Goal: Task Accomplishment & Management: Complete application form

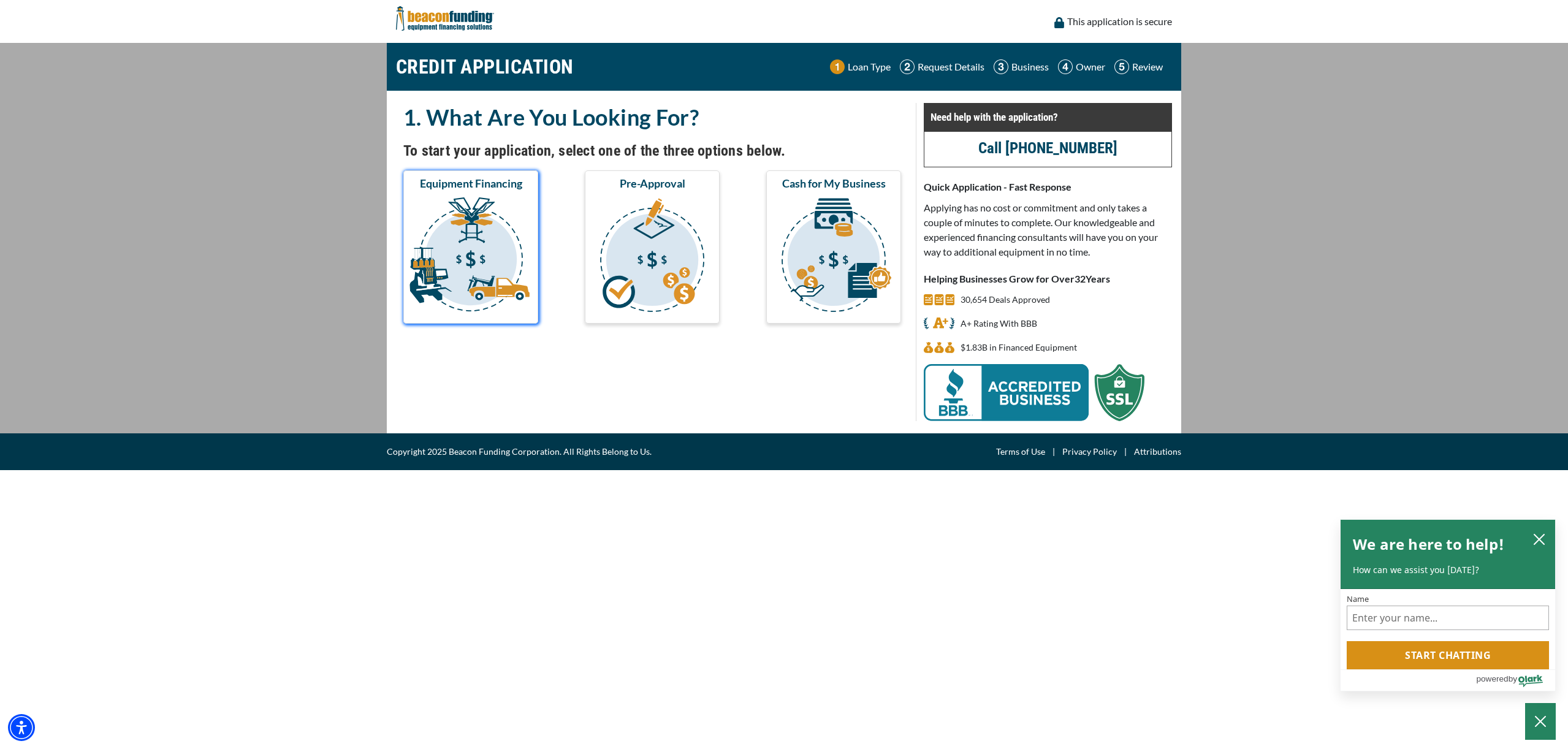
click at [474, 252] on img "submit" at bounding box center [471, 256] width 130 height 122
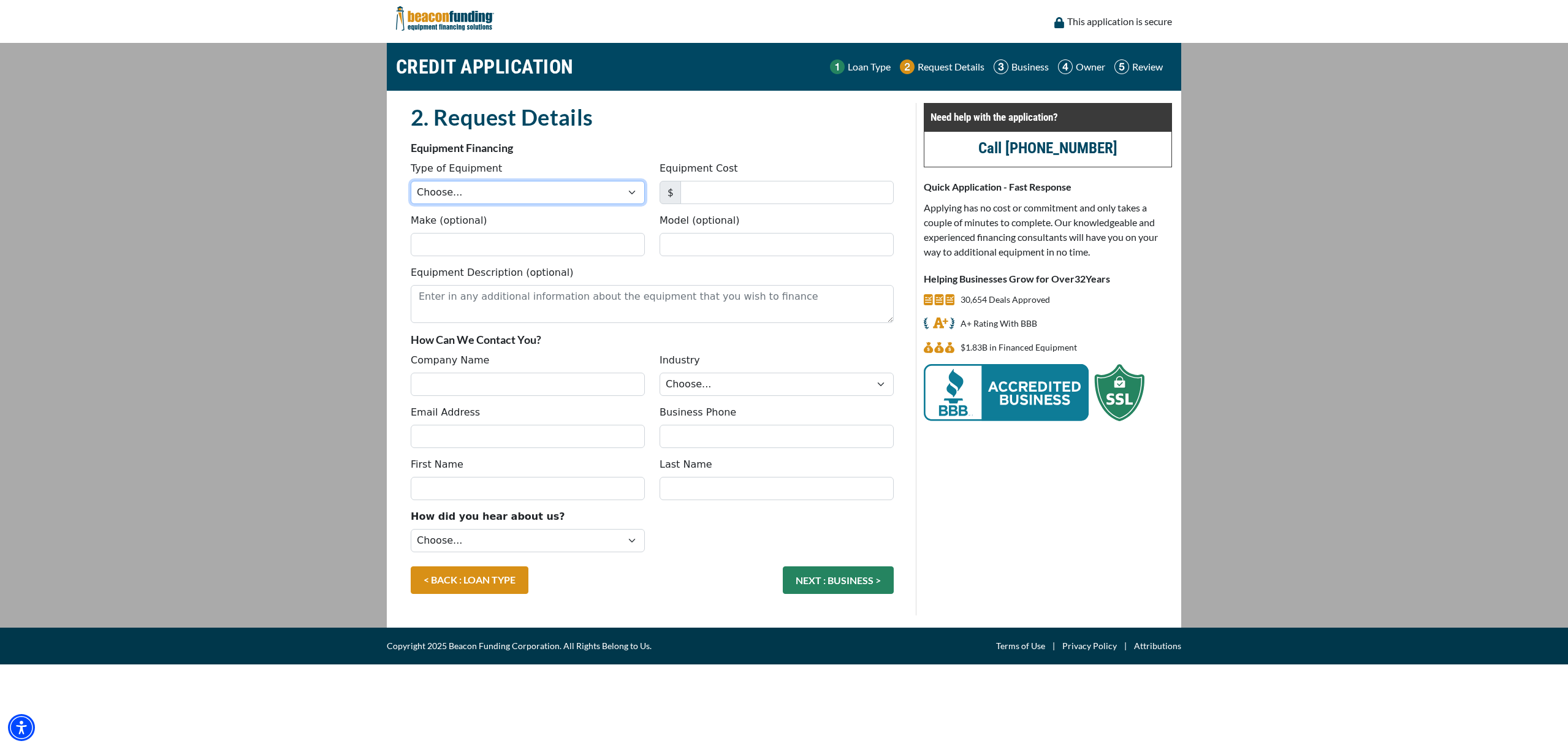
click at [519, 193] on select "Choose... Backhoe Boom/Bucket Truck Chipper Commercial Mower Crane DTG/DTF Prin…" at bounding box center [528, 192] width 234 height 23
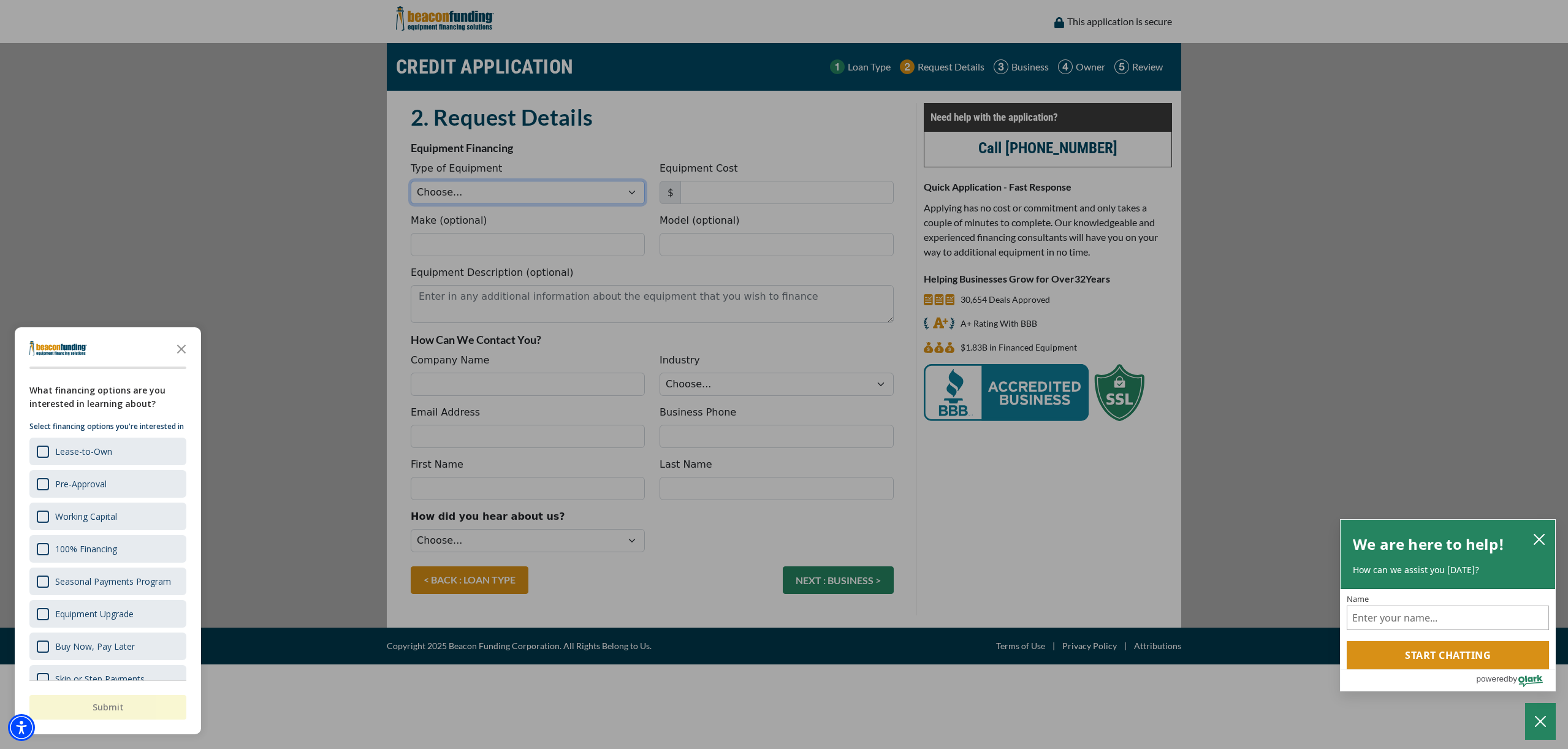
select select "1"
click at [411, 181] on select "Choose... Backhoe Boom/Bucket Truck Chipper Commercial Mower Crane DTG/DTF Prin…" at bounding box center [528, 192] width 234 height 23
click at [187, 348] on icon "Close the survey" at bounding box center [181, 348] width 25 height 25
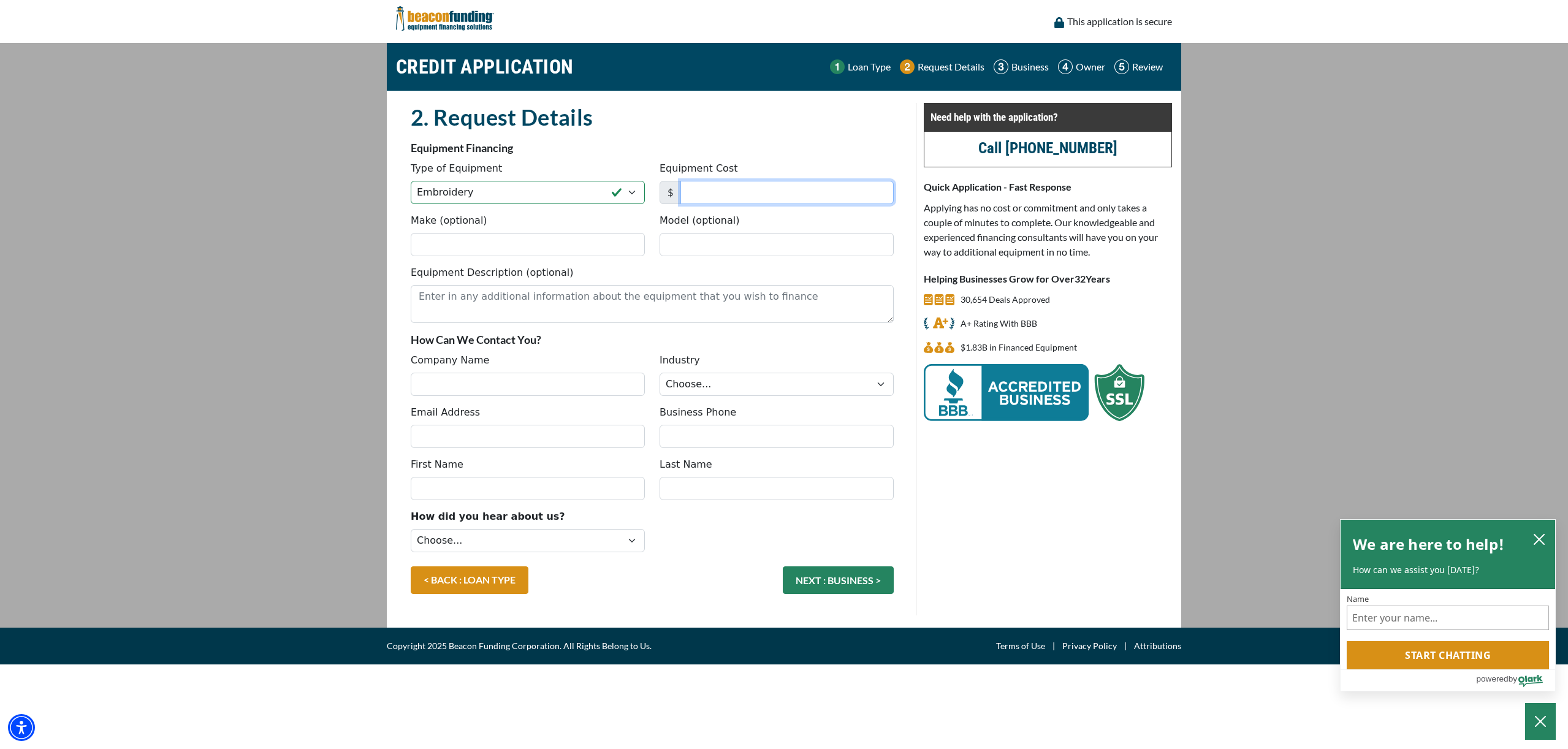
click at [705, 195] on input "Equipment Cost" at bounding box center [787, 192] width 213 height 23
type input "100,000"
click at [492, 242] on input "Make (optional)" at bounding box center [528, 244] width 234 height 23
paste input "TFMX-IISC 8"
type input "TFMX-IISC 8"
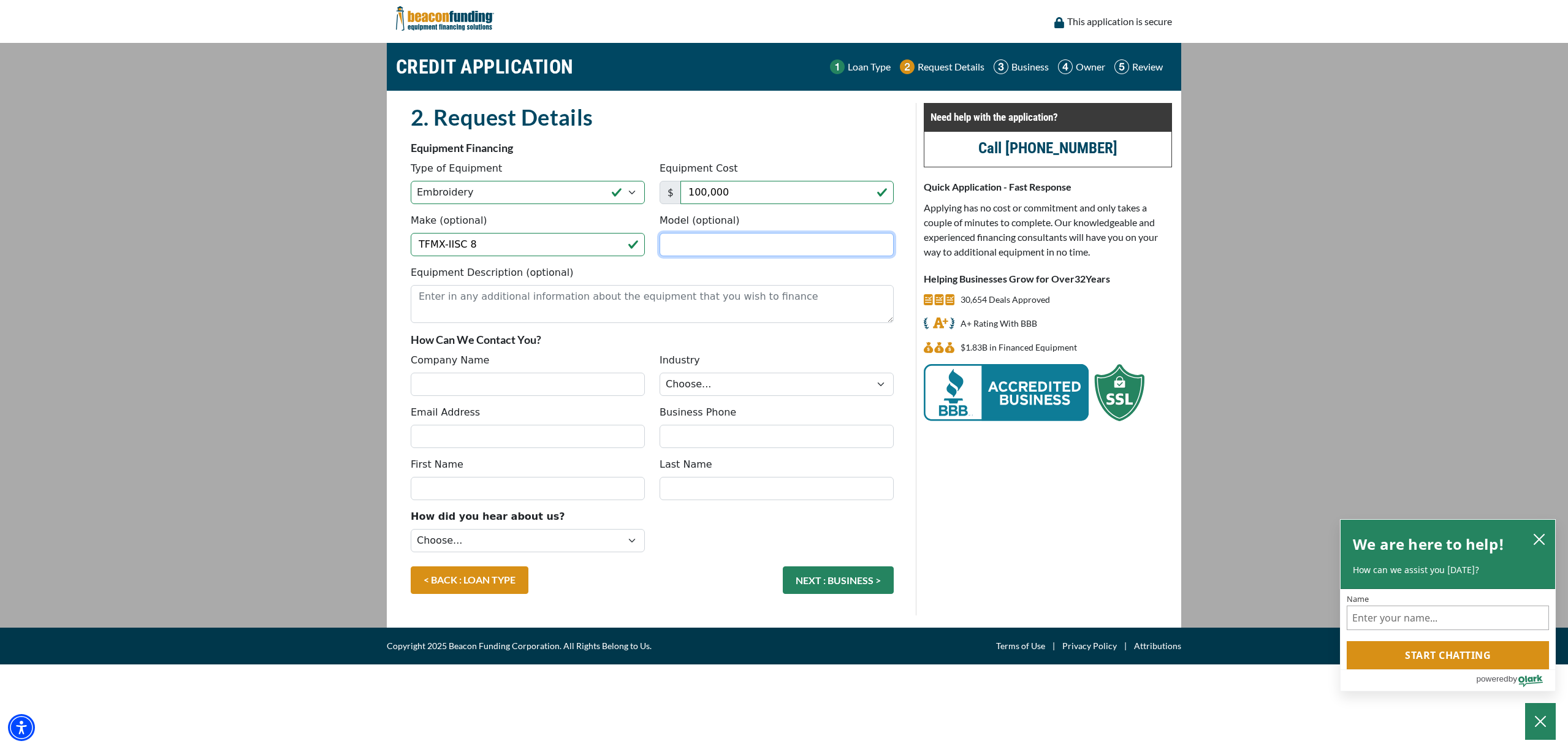
paste input "TFMX-IISC 8"
type input "TFMX-IISC 8"
click at [519, 313] on textarea "Equipment Description (optional)" at bounding box center [653, 303] width 483 height 38
click at [521, 391] on input "Company Name" at bounding box center [528, 384] width 234 height 23
type input "LR SPORTS INC."
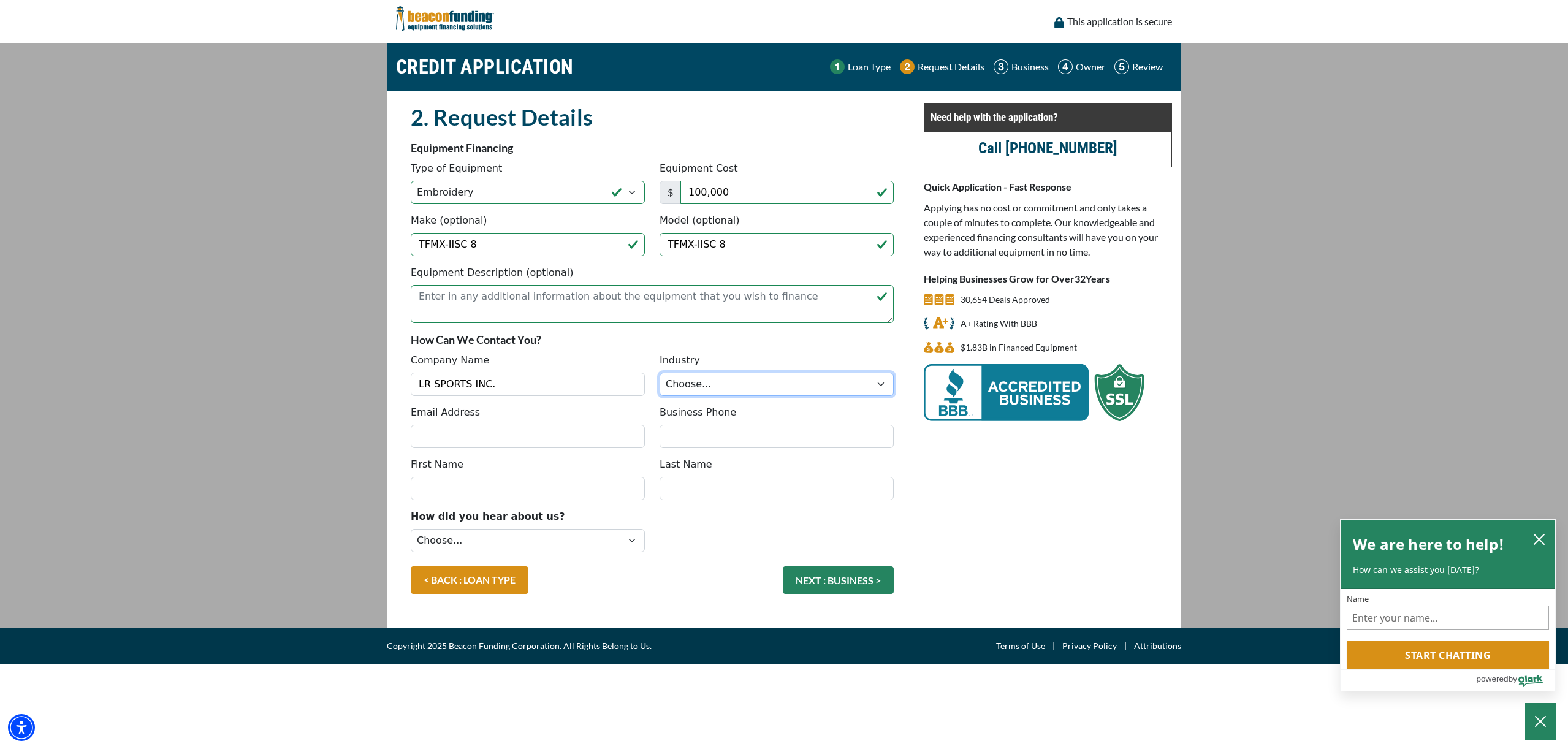
click at [721, 386] on select "Choose... Towing Landscape/Hardscape Decorated Apparel Septic Light Constructio…" at bounding box center [777, 384] width 234 height 23
select select "3"
click at [660, 373] on select "Choose... Towing Landscape/Hardscape Decorated Apparel Septic Light Constructio…" at bounding box center [777, 384] width 234 height 23
click at [506, 447] on input "Email Address" at bounding box center [528, 436] width 234 height 23
type input "orderdesk@lrsports.net"
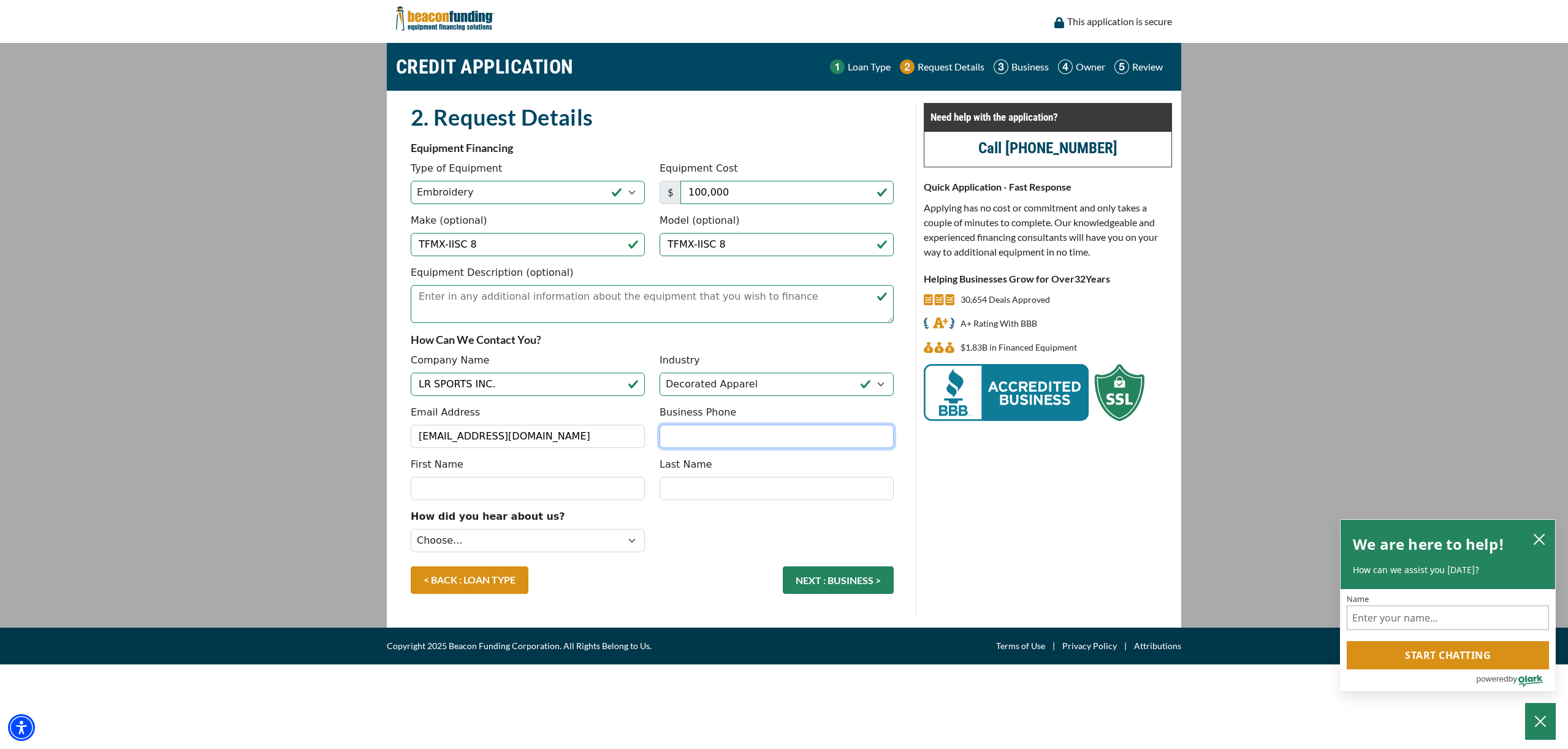
click at [711, 442] on input "Business Phone" at bounding box center [777, 436] width 234 height 23
type input "(313) 768-5161"
click at [499, 494] on input "First Name" at bounding box center [528, 488] width 234 height 23
type input "GEORGE"
type input "ELEMONT"
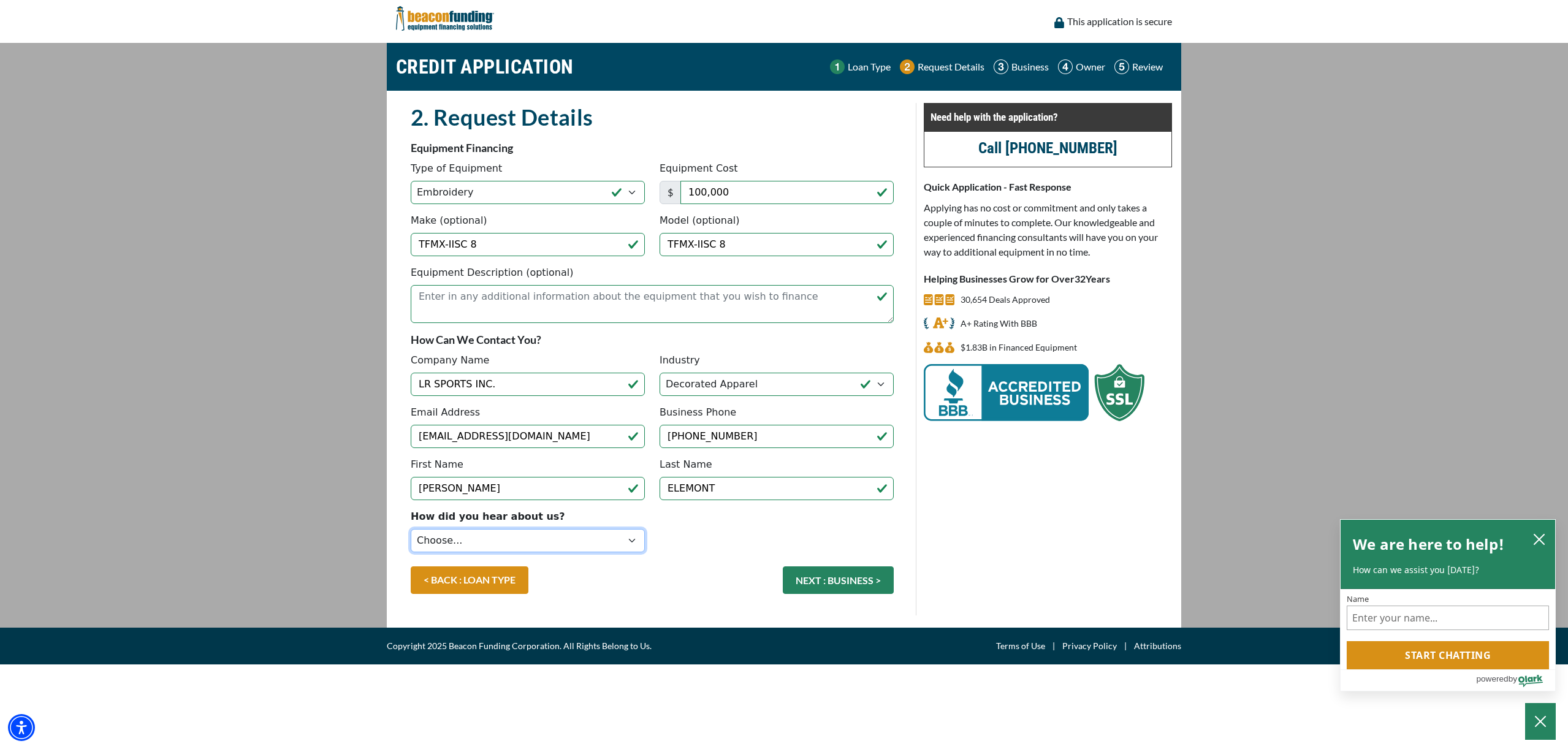
click at [544, 548] on select "Choose... Internet Search Vendor Referral Word of Mouth Client Referral Email E…" at bounding box center [528, 540] width 234 height 23
select select "9"
click at [411, 529] on select "Choose... Internet Search Vendor Referral Word of Mouth Client Referral Email E…" at bounding box center [528, 540] width 234 height 23
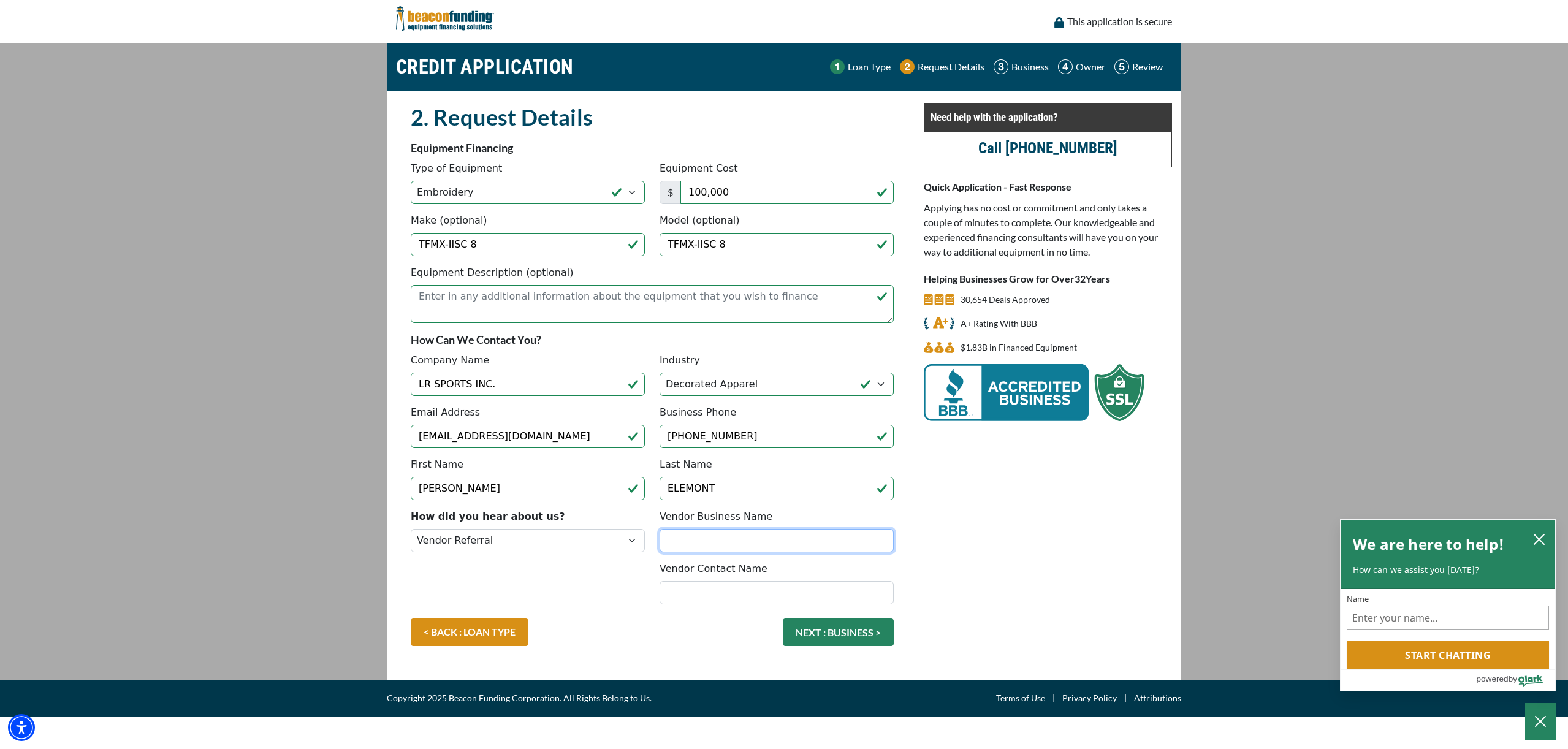
click at [695, 544] on input "Vendor Business Name" at bounding box center [777, 540] width 234 height 23
click at [703, 596] on input "Vendor Contact Name" at bounding box center [777, 592] width 234 height 23
type input "Rob Giradot"
click at [765, 536] on input "Vendor Business Name" at bounding box center [777, 540] width 234 height 23
type input "Hirsch"
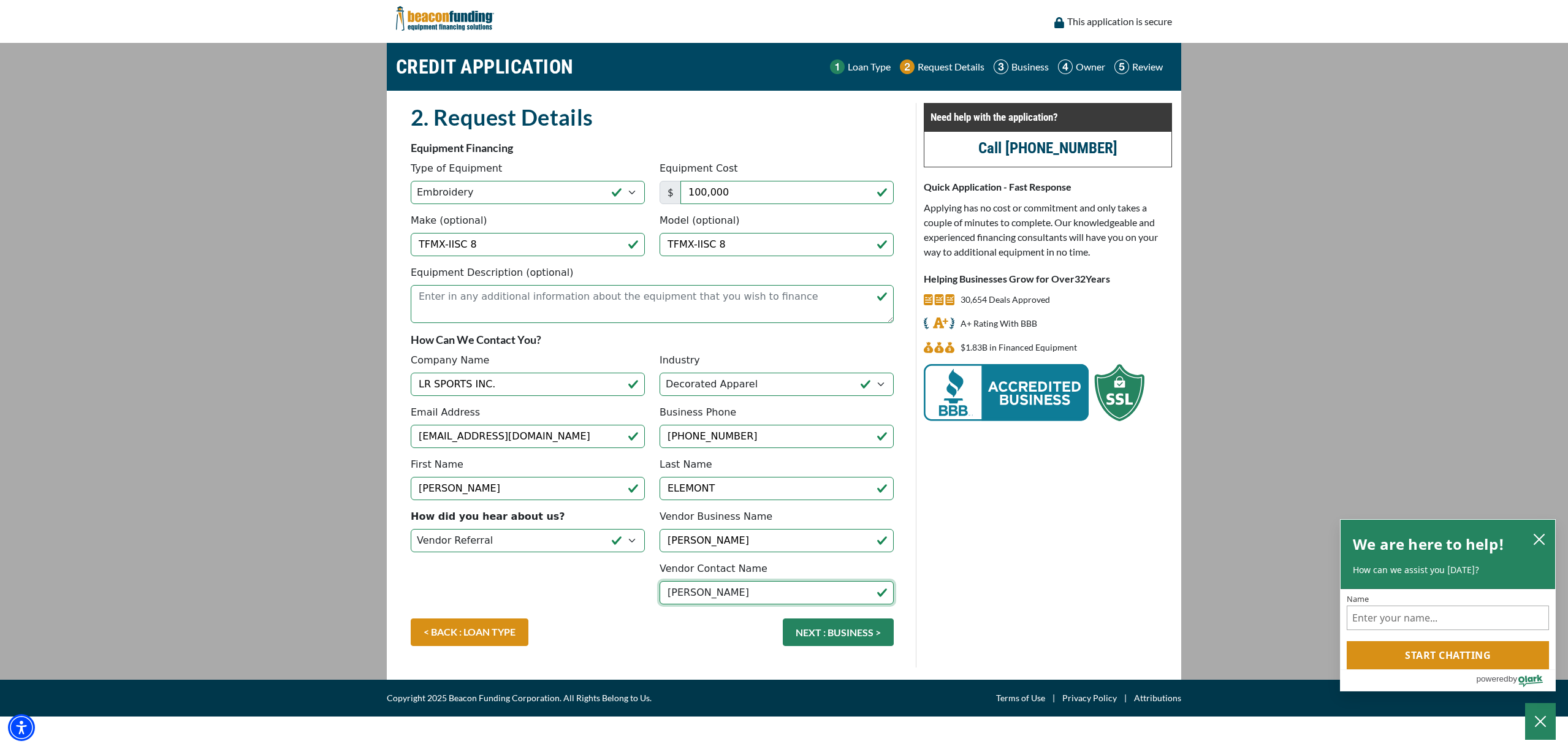
click at [707, 593] on input "Rob Giradot" at bounding box center [777, 592] width 234 height 23
type input "Rob Girardot"
click at [523, 296] on textarea "Equipment Description (optional)" at bounding box center [653, 303] width 483 height 38
click at [478, 307] on textarea "Equipment Description (optional)" at bounding box center [653, 303] width 483 height 38
paste textarea "John J. Wesolowski"
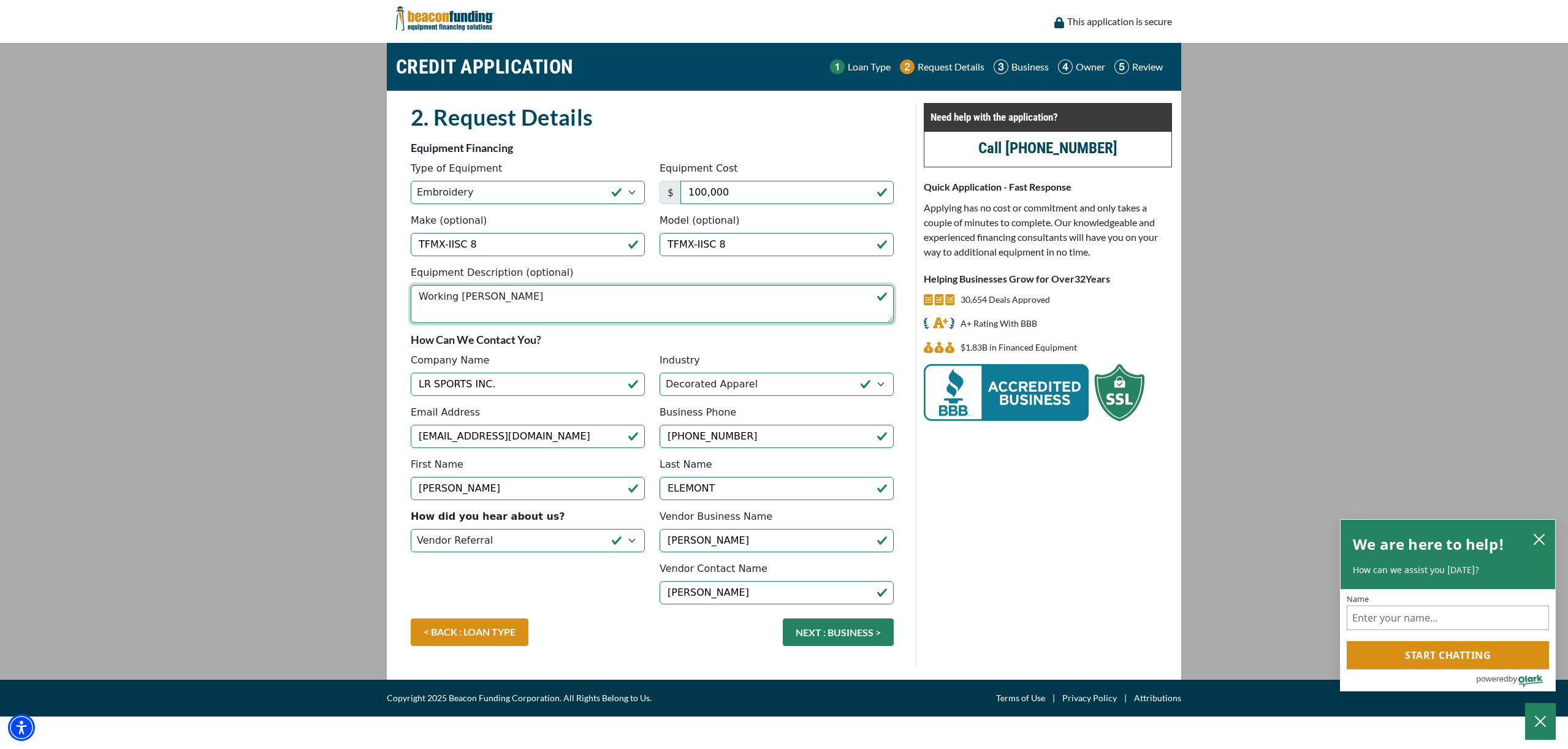
click at [478, 302] on textarea "Working withJohn J. Wesolowski" at bounding box center [653, 303] width 483 height 38
click at [595, 297] on textarea "Working with John J. Wesolowski" at bounding box center [653, 303] width 483 height 38
type textarea "Working with John J. Wesolowski on financing and trade in."
click at [852, 637] on button "NEXT : BUSINESS >" at bounding box center [838, 632] width 111 height 28
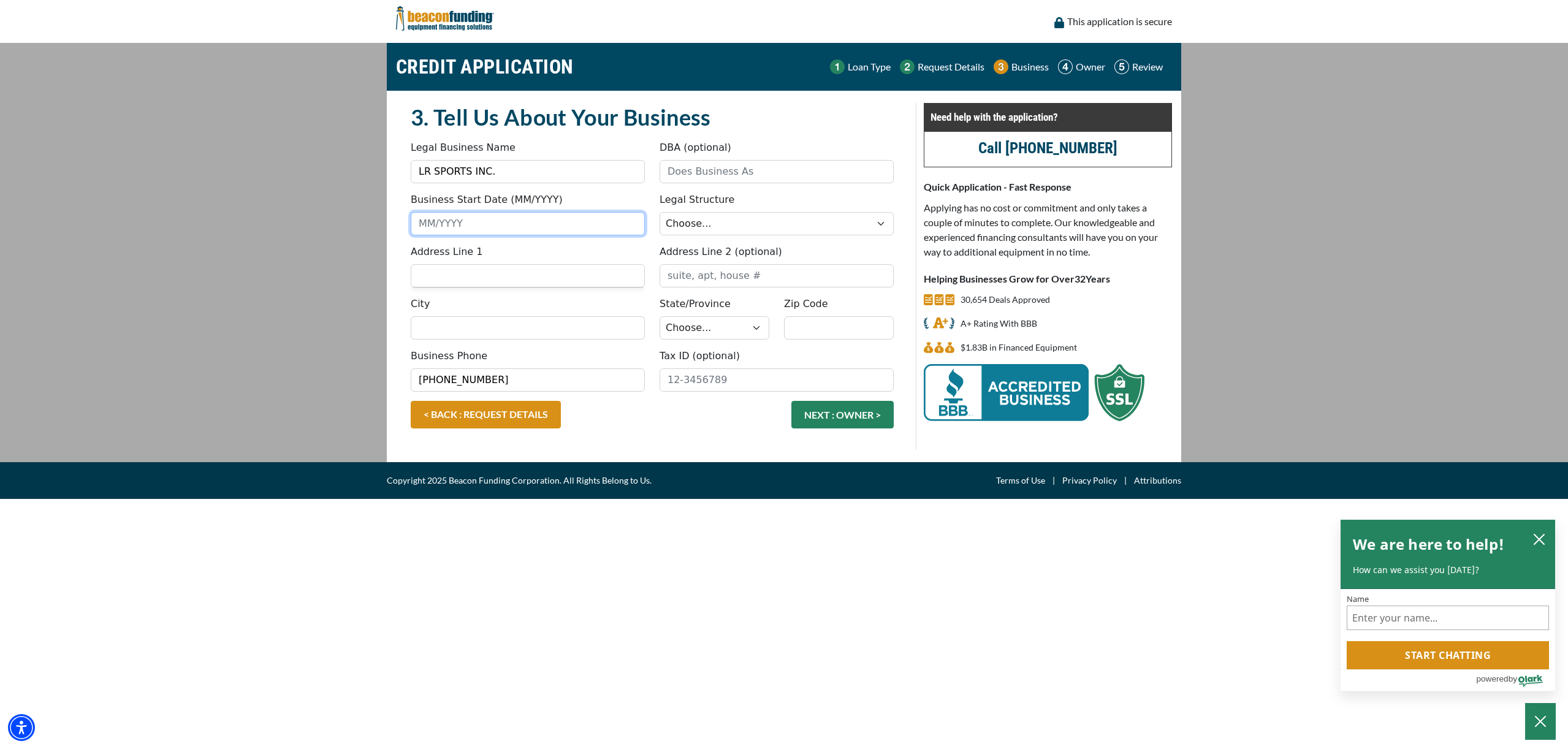
click at [524, 221] on input "Business Start Date (MM/YYYY)" at bounding box center [528, 223] width 234 height 23
type input "1"
type input "01/2014"
click at [717, 168] on input "DBA (optional)" at bounding box center [777, 171] width 234 height 23
type input "Locker Room Sports"
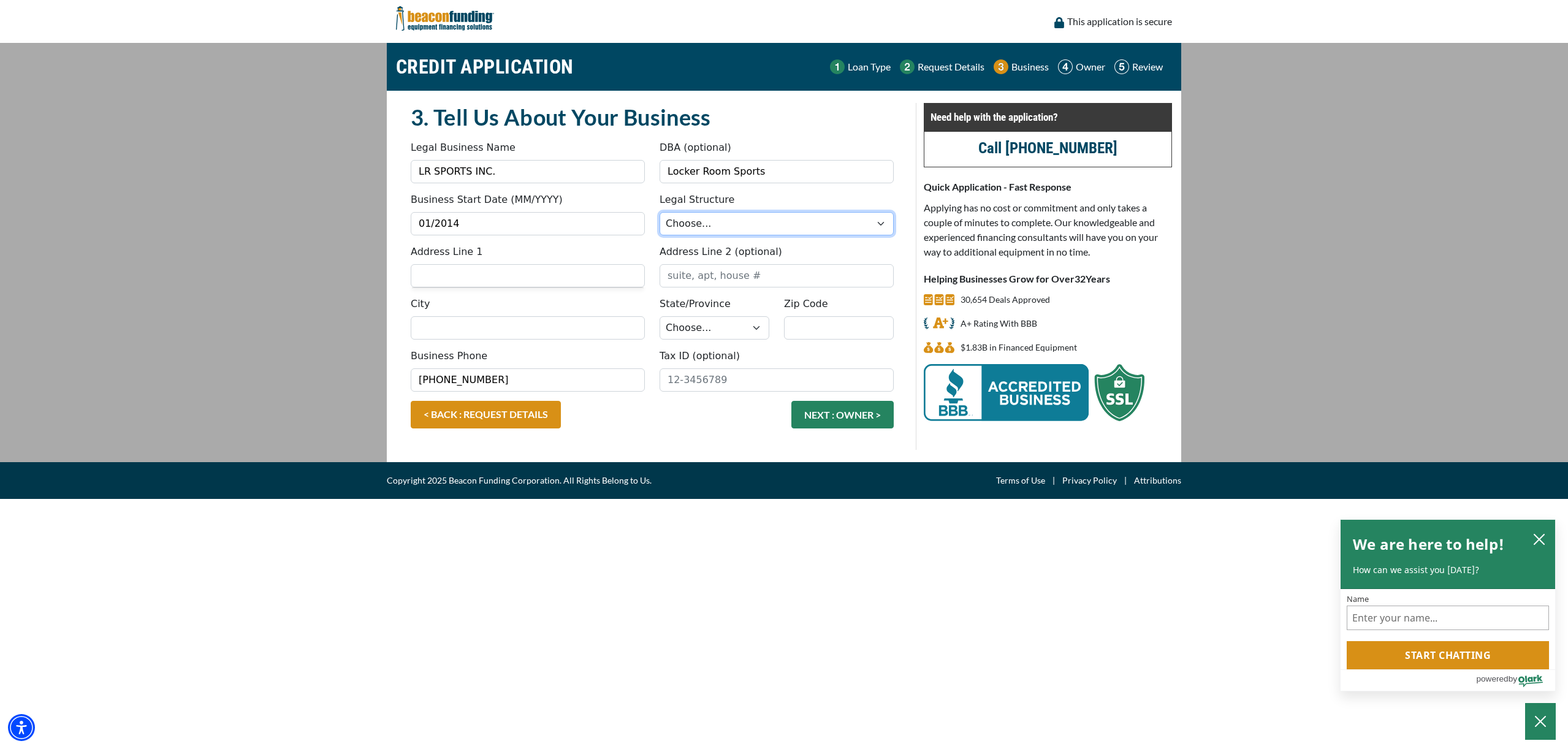
click at [746, 218] on select "Choose... Corporation LLC LLP Municipality Non-Profit Partnership Proprietorship" at bounding box center [777, 223] width 234 height 23
select select "1"
click at [660, 212] on select "Choose... Corporation LLC LLP Municipality Non-Profit Partnership Proprietorship" at bounding box center [777, 223] width 234 height 23
click at [532, 283] on input "Address Line 1" at bounding box center [528, 275] width 234 height 23
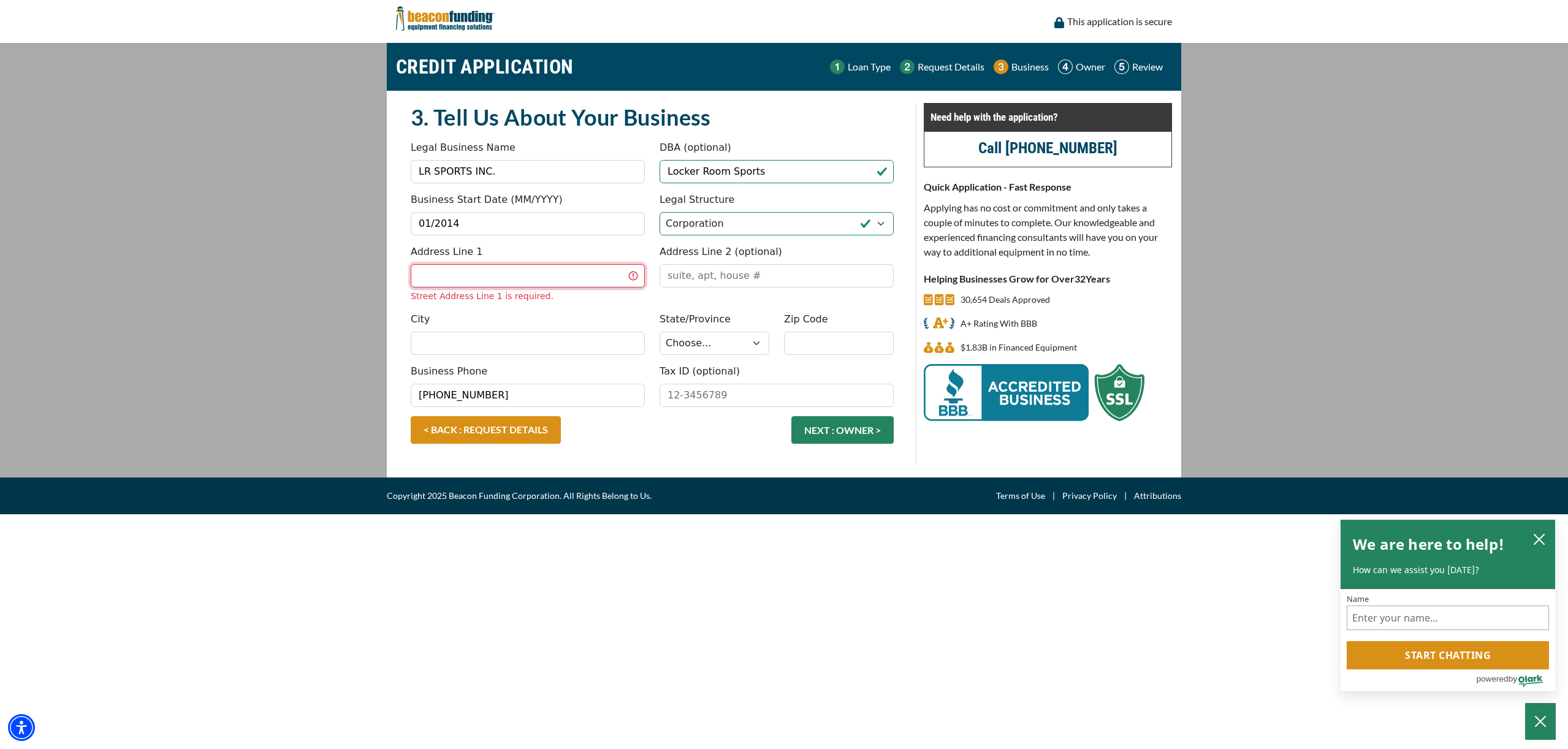
click at [469, 271] on input "Address Line 1" at bounding box center [528, 275] width 234 height 23
type input "[STREET_ADDRESS][PERSON_NAME]"
type input "Allen Park"
select select "24"
type input "48101"
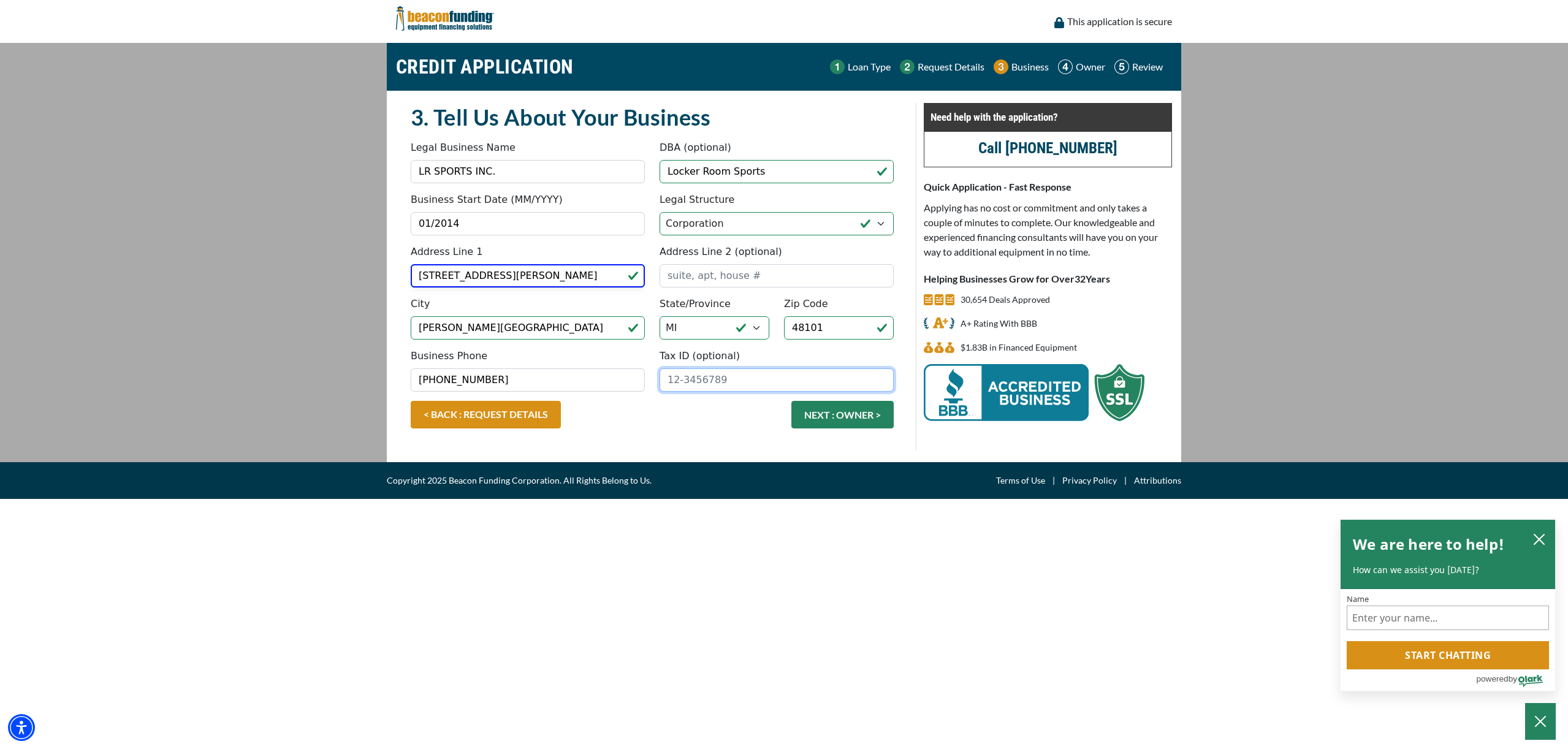
click at [737, 384] on input "Tax ID (optional)" at bounding box center [777, 380] width 234 height 23
type input "[US_EMPLOYER_IDENTIFICATION_NUMBER]"
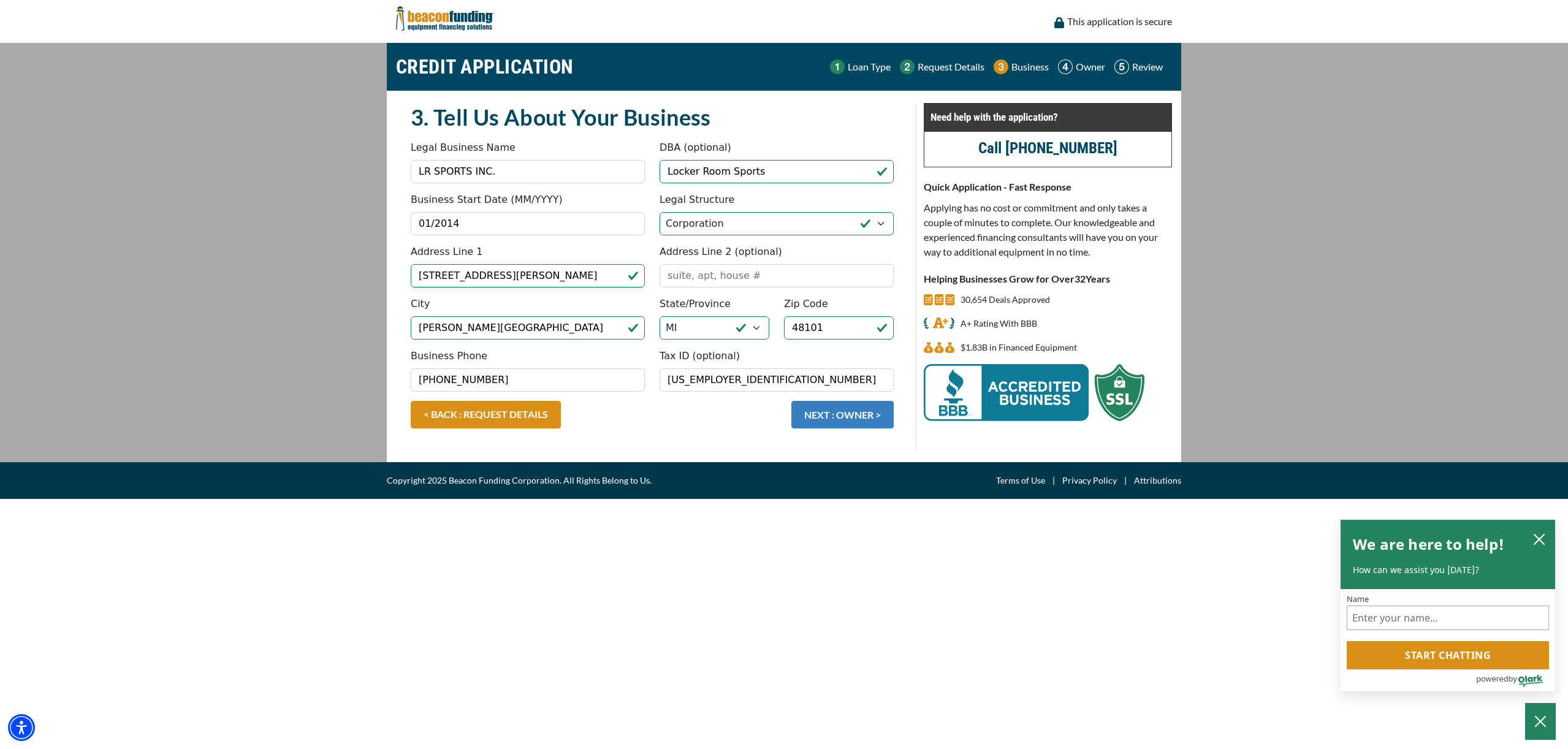
click at [841, 426] on button "NEXT : OWNER >" at bounding box center [842, 414] width 102 height 28
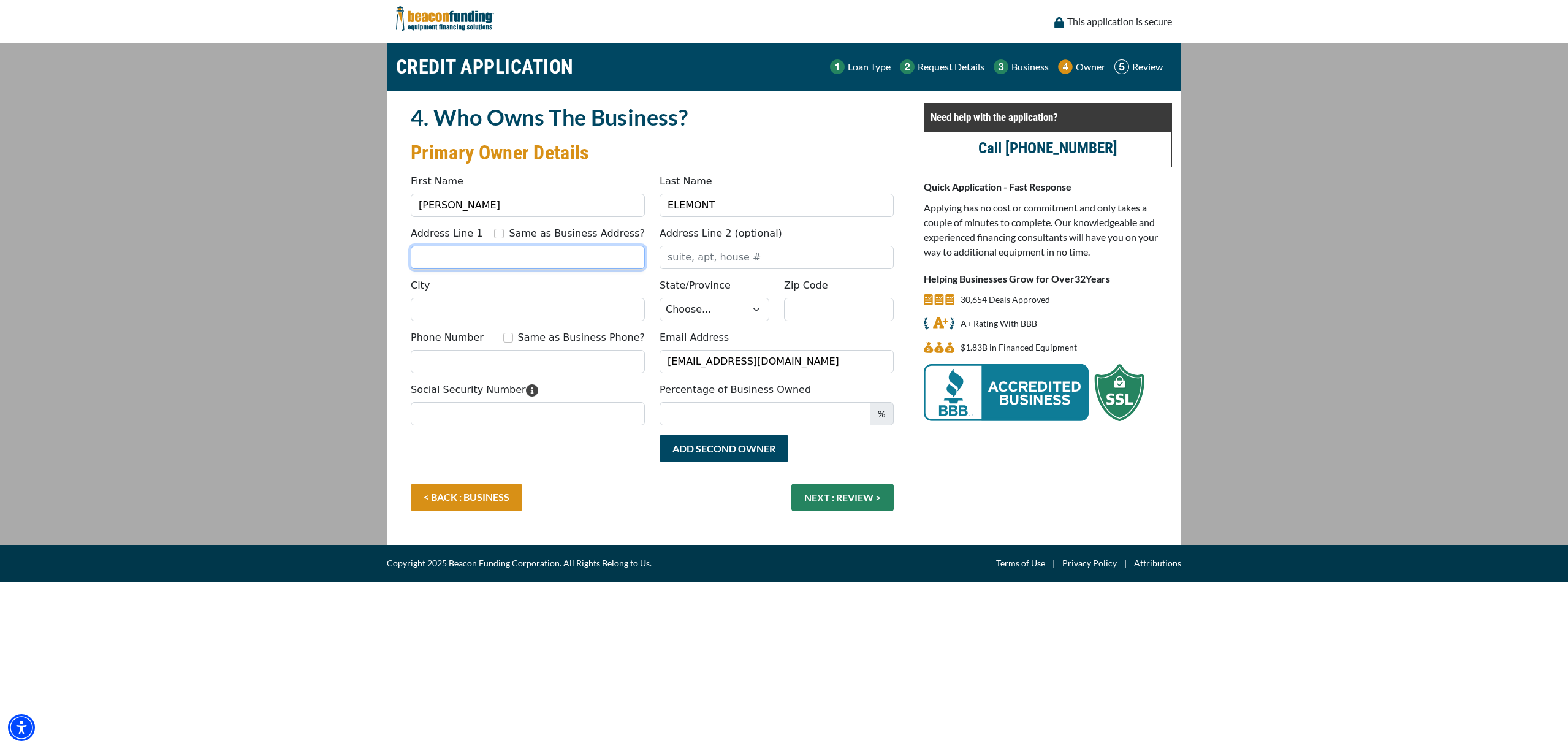
click at [517, 258] on input "Address Line 1" at bounding box center [528, 256] width 234 height 23
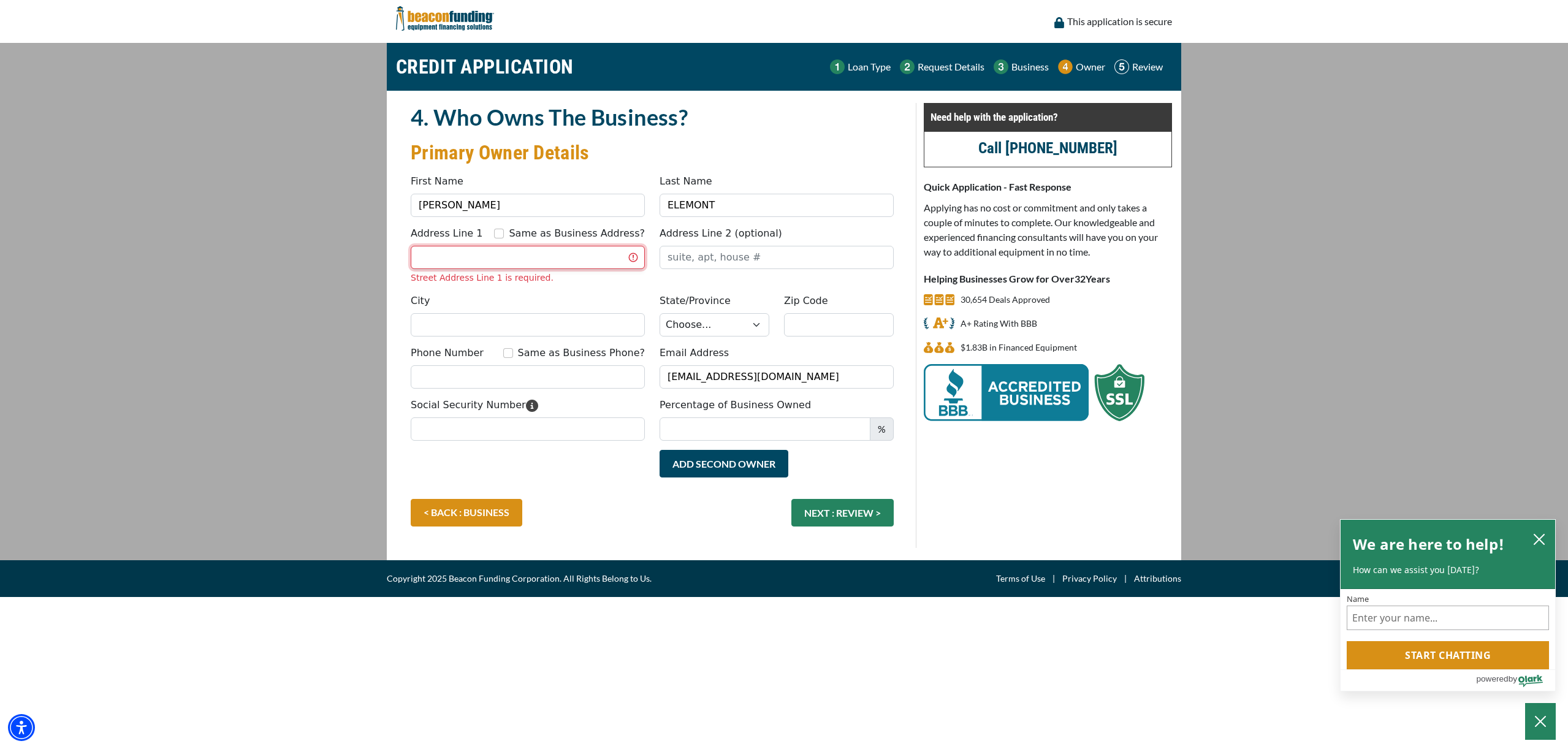
click at [511, 257] on input "Address Line 1" at bounding box center [528, 256] width 234 height 23
type input "[STREET_ADDRESS][PERSON_NAME]"
type input "Allen Park"
select select "24"
type input "48101"
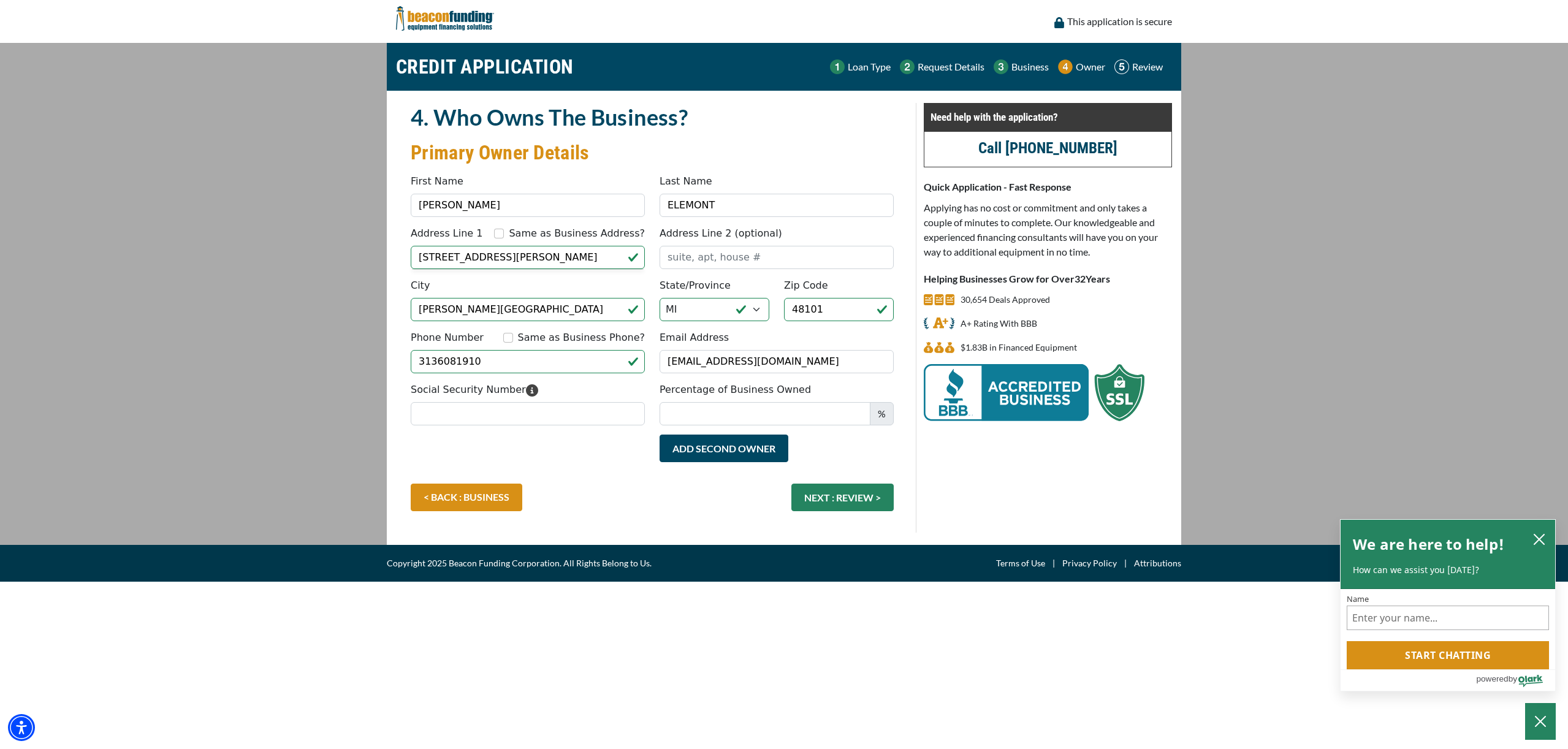
type input "[PHONE_NUMBER]"
click at [588, 456] on div "Add Second Owner Remove Second Owner" at bounding box center [653, 459] width 498 height 49
click at [834, 416] on input "Percentage of Business Owned" at bounding box center [765, 414] width 210 height 23
type input "9"
type input "100"
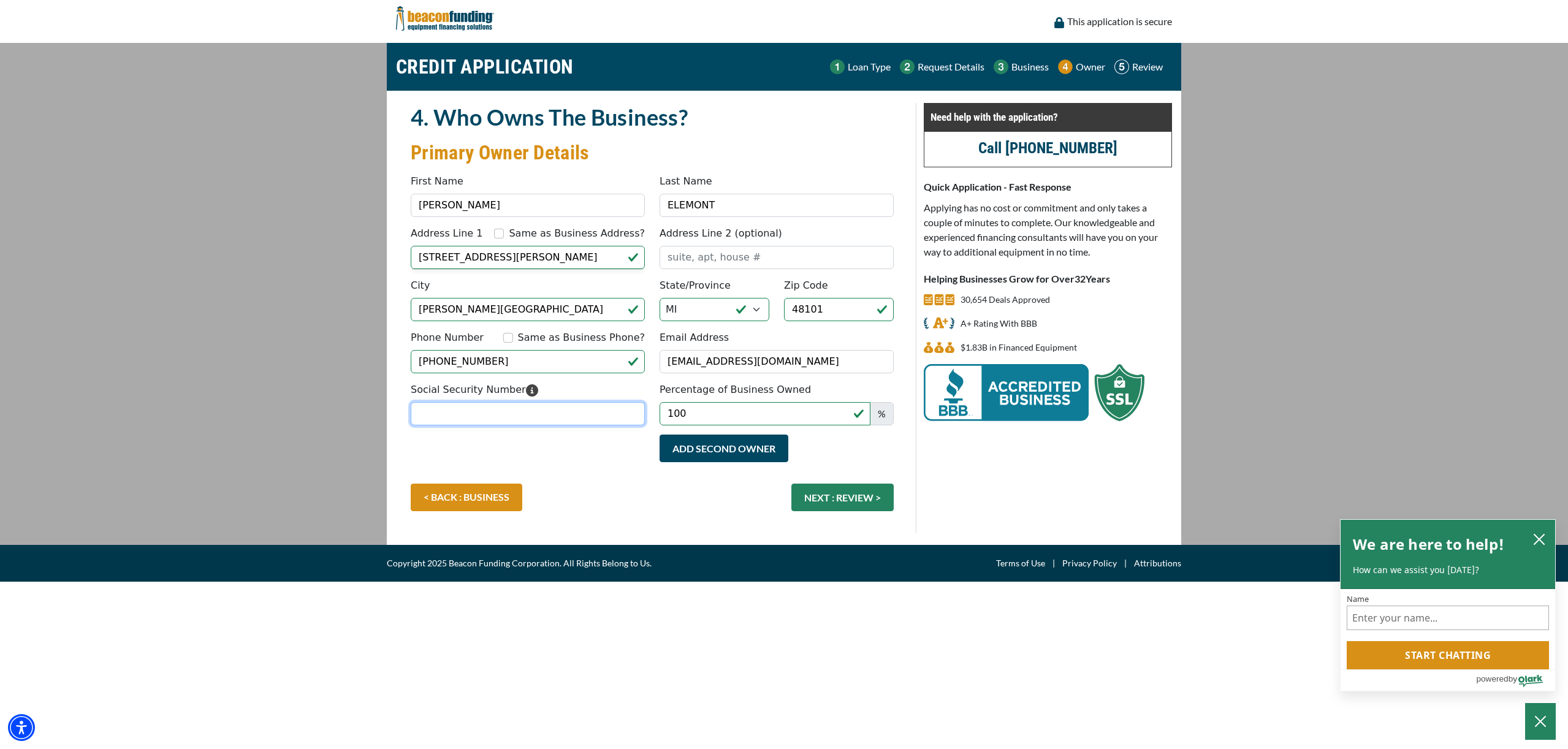
click at [561, 421] on input "Social Security Number" at bounding box center [528, 414] width 234 height 23
type input "376-88-5050"
click at [824, 494] on button "NEXT : REVIEW >" at bounding box center [842, 497] width 102 height 28
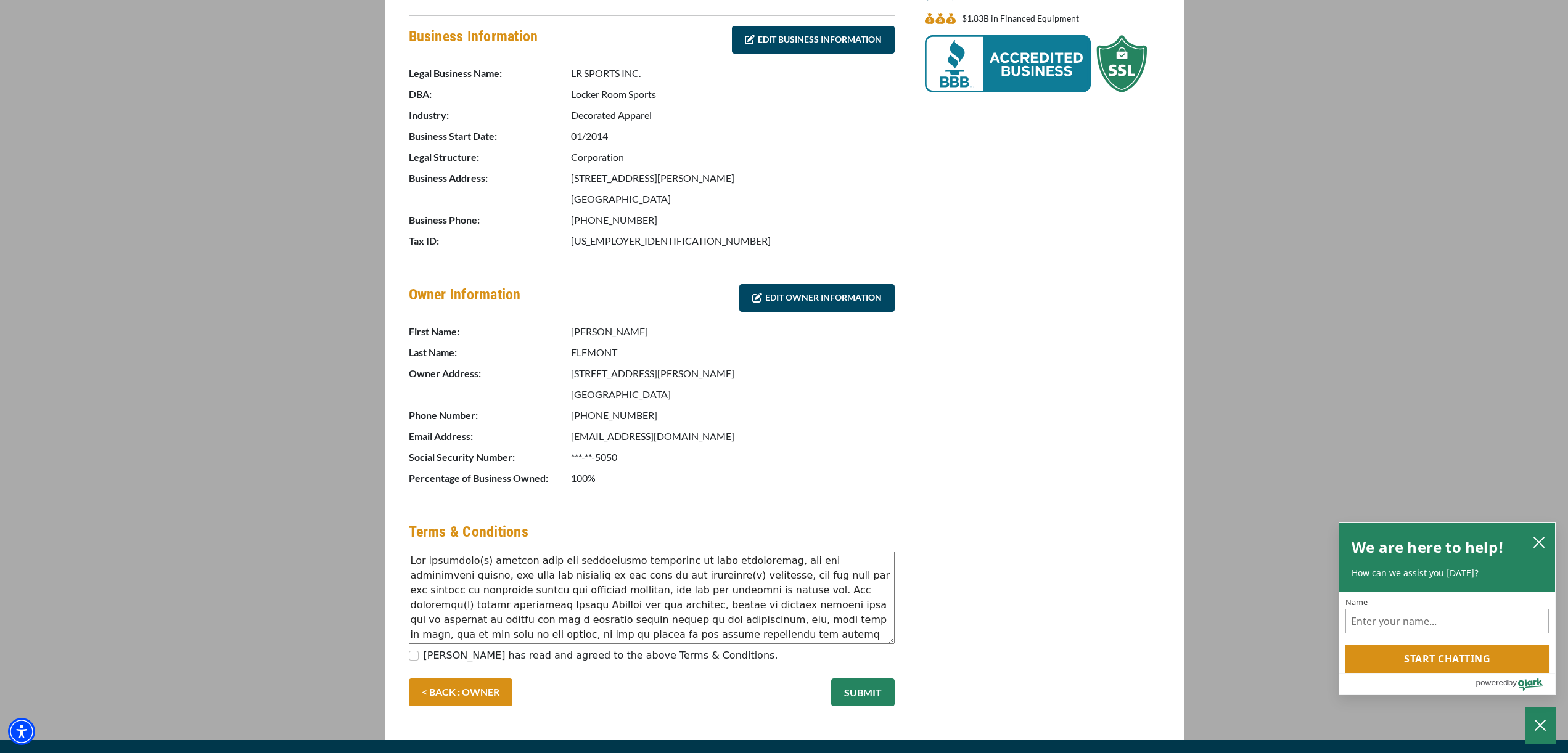
scroll to position [355, 0]
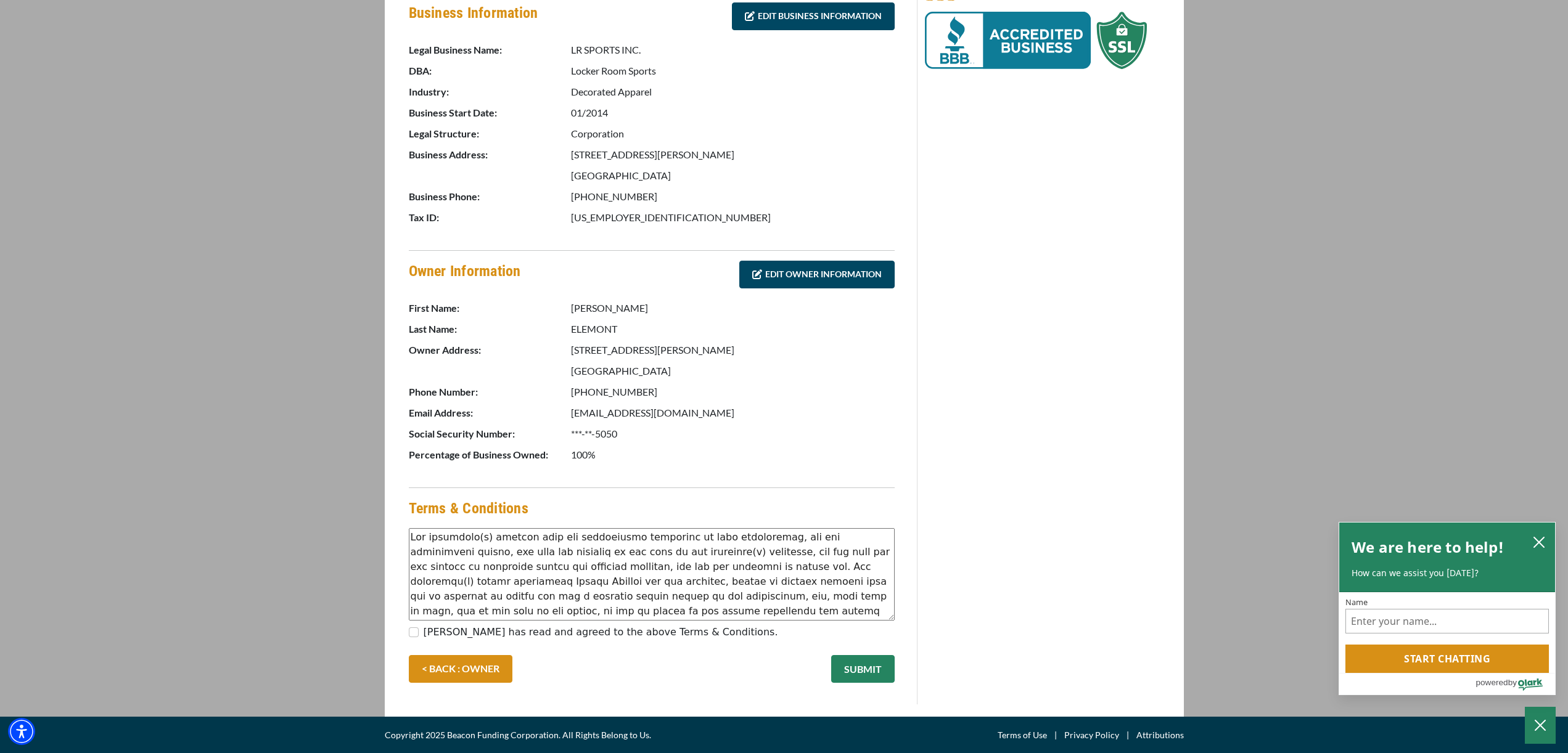
click at [480, 629] on label "[PERSON_NAME] has read and agreed to the above Terms & Conditions." at bounding box center [601, 632] width 355 height 15
click at [419, 629] on input "[PERSON_NAME] has read and agreed to the above Terms & Conditions." at bounding box center [413, 632] width 10 height 10
checkbox input "true"
click at [881, 671] on button "SUBMIT" at bounding box center [863, 669] width 64 height 28
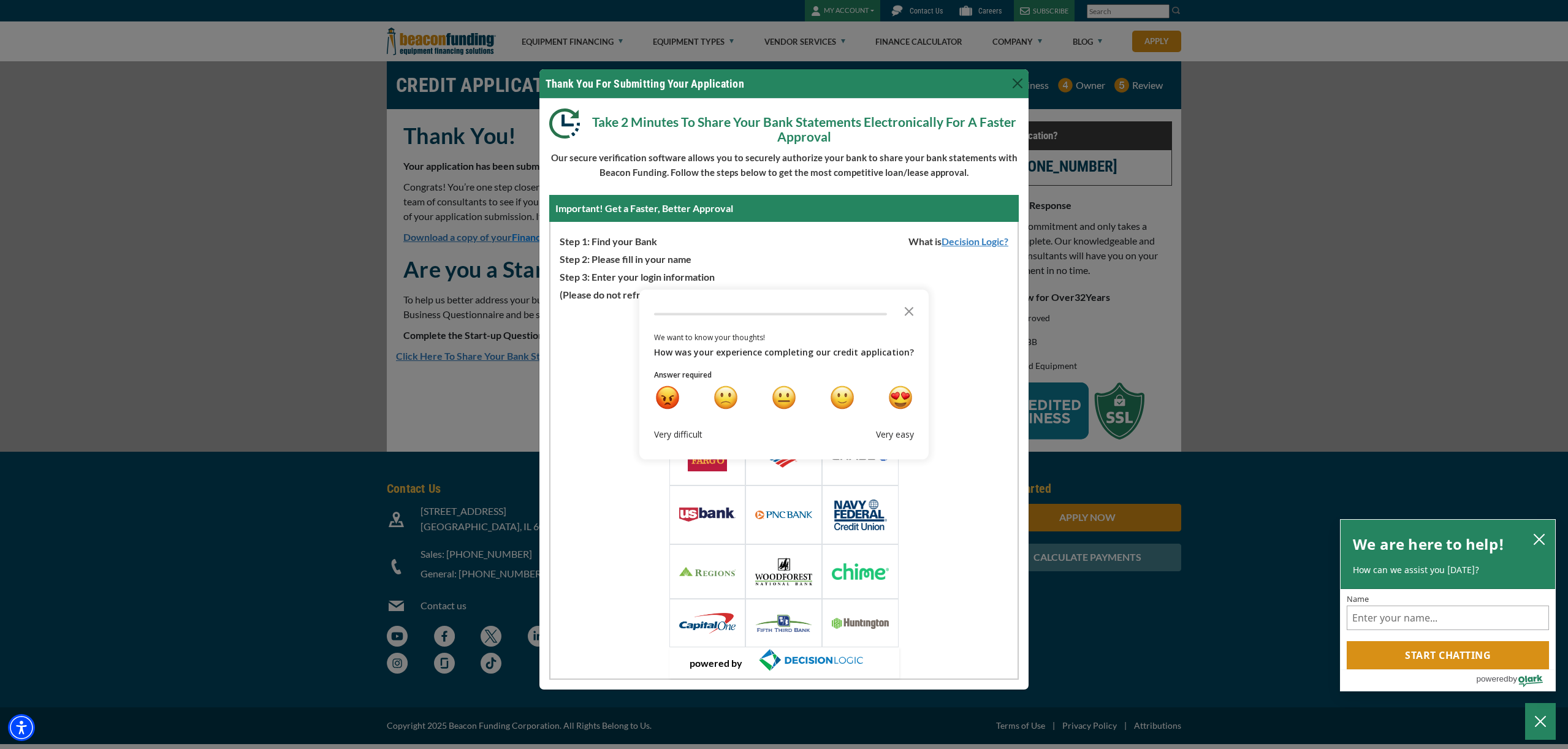
click at [971, 309] on div "Loading Widget Select Or Search Your Financial Institution Or choose from one o…" at bounding box center [784, 491] width 467 height 377
click at [911, 307] on icon "Close the survey" at bounding box center [909, 311] width 25 height 25
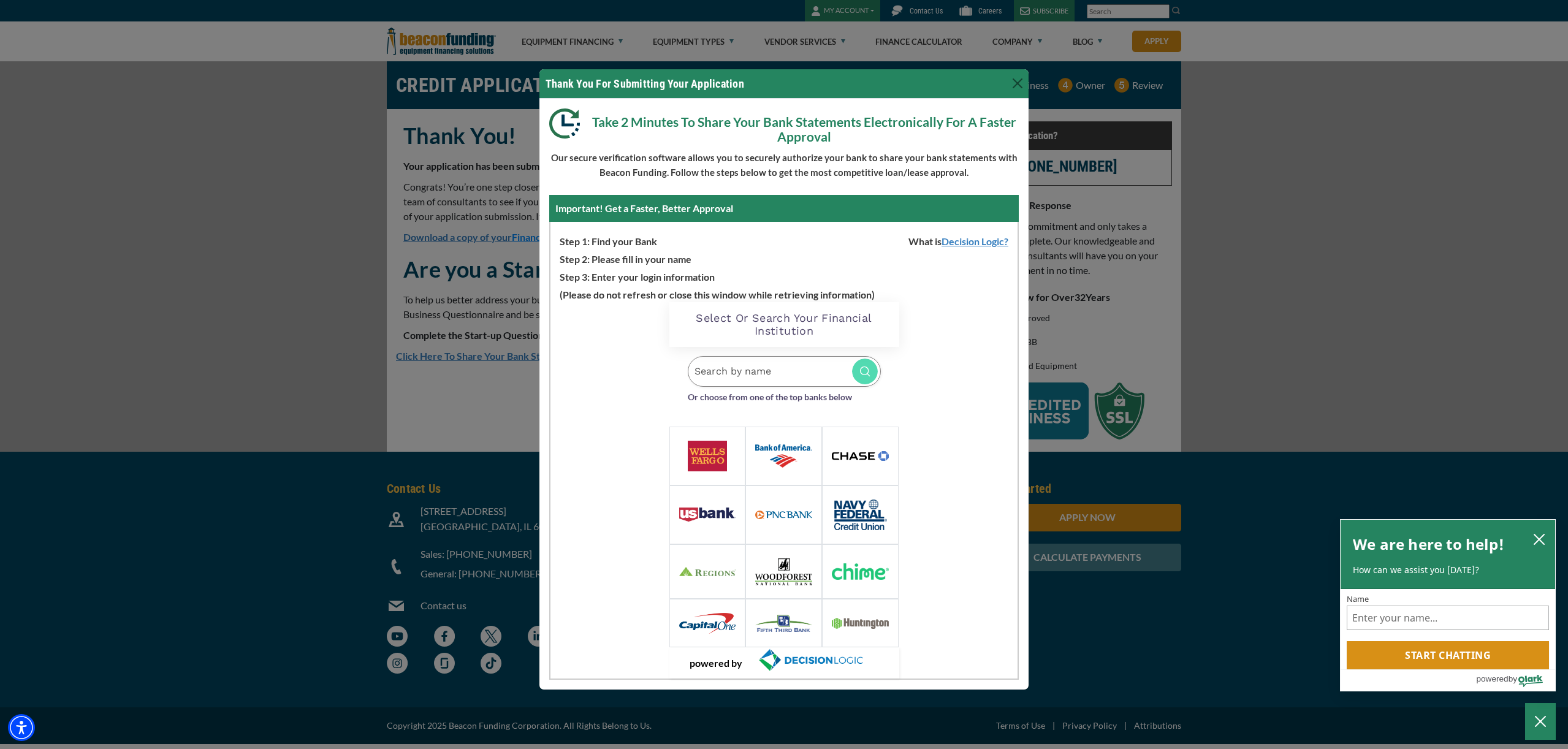
click at [793, 520] on div at bounding box center [783, 515] width 76 height 59
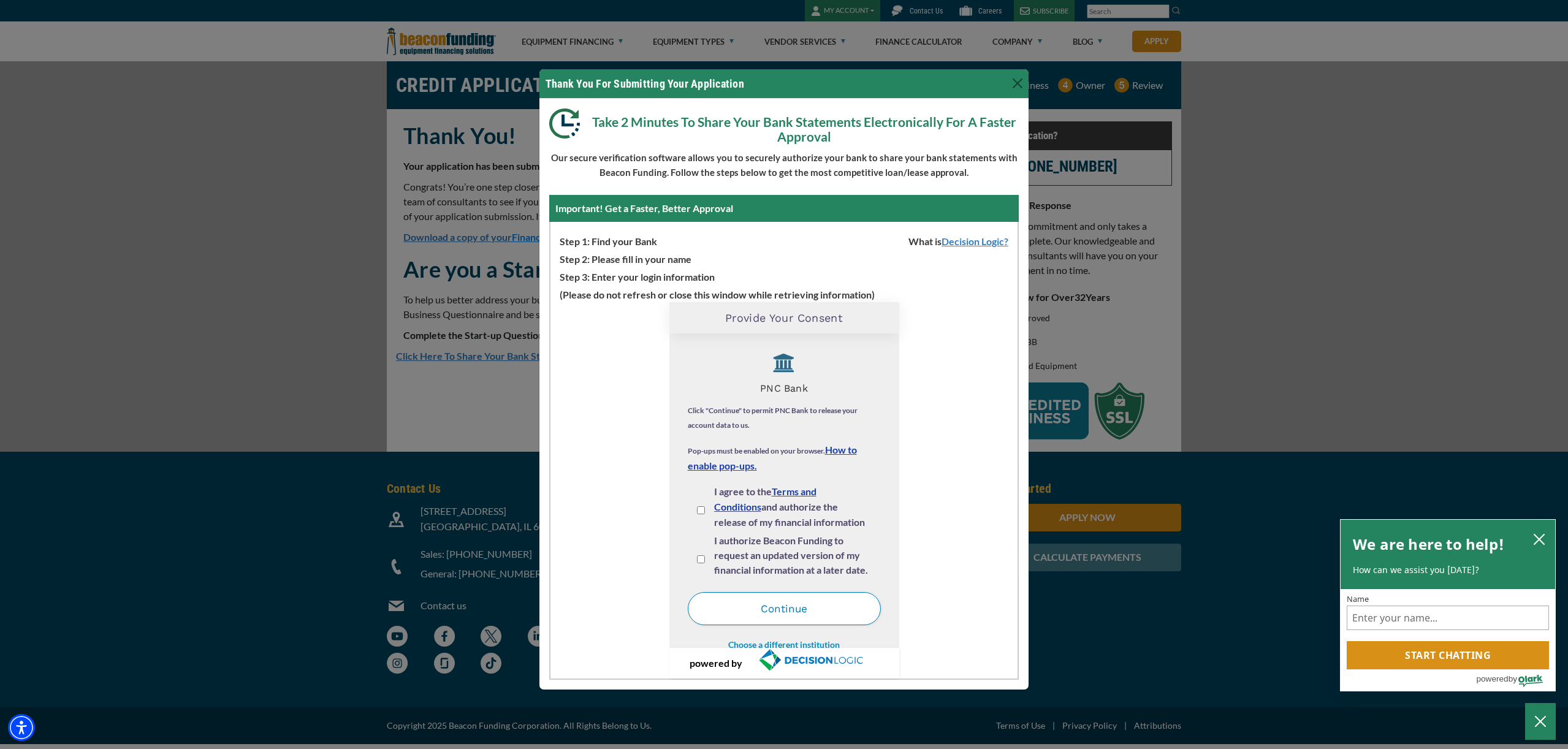
click at [704, 512] on input "I agree to the Terms and Conditions and authorize the release of my financial i…" at bounding box center [700, 510] width 8 height 8
checkbox input "true"
click at [698, 559] on input "I authorize Beacon Funding to request an updated version of my financial inform…" at bounding box center [700, 559] width 8 height 8
checkbox input "true"
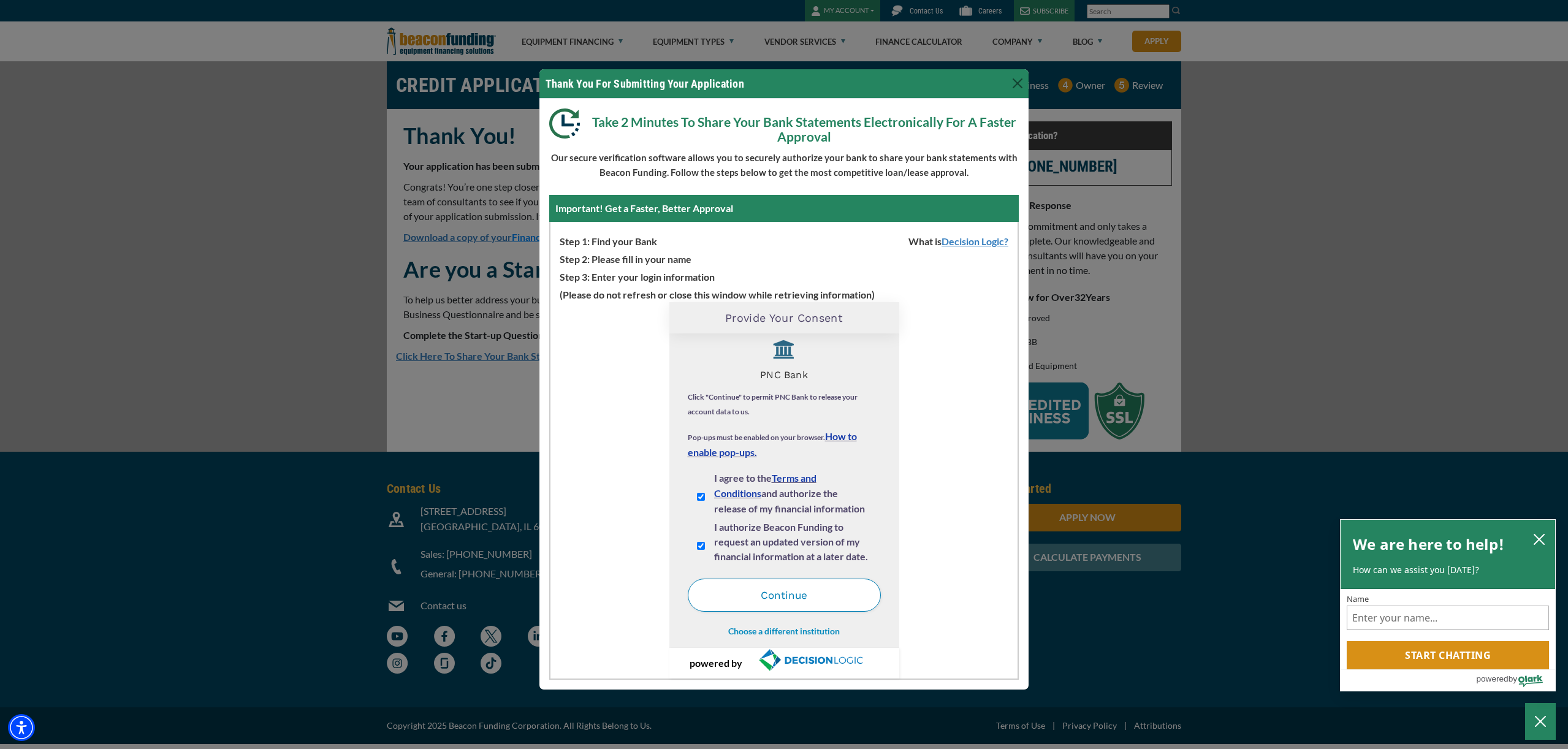
click at [787, 604] on button "Continue" at bounding box center [784, 596] width 193 height 33
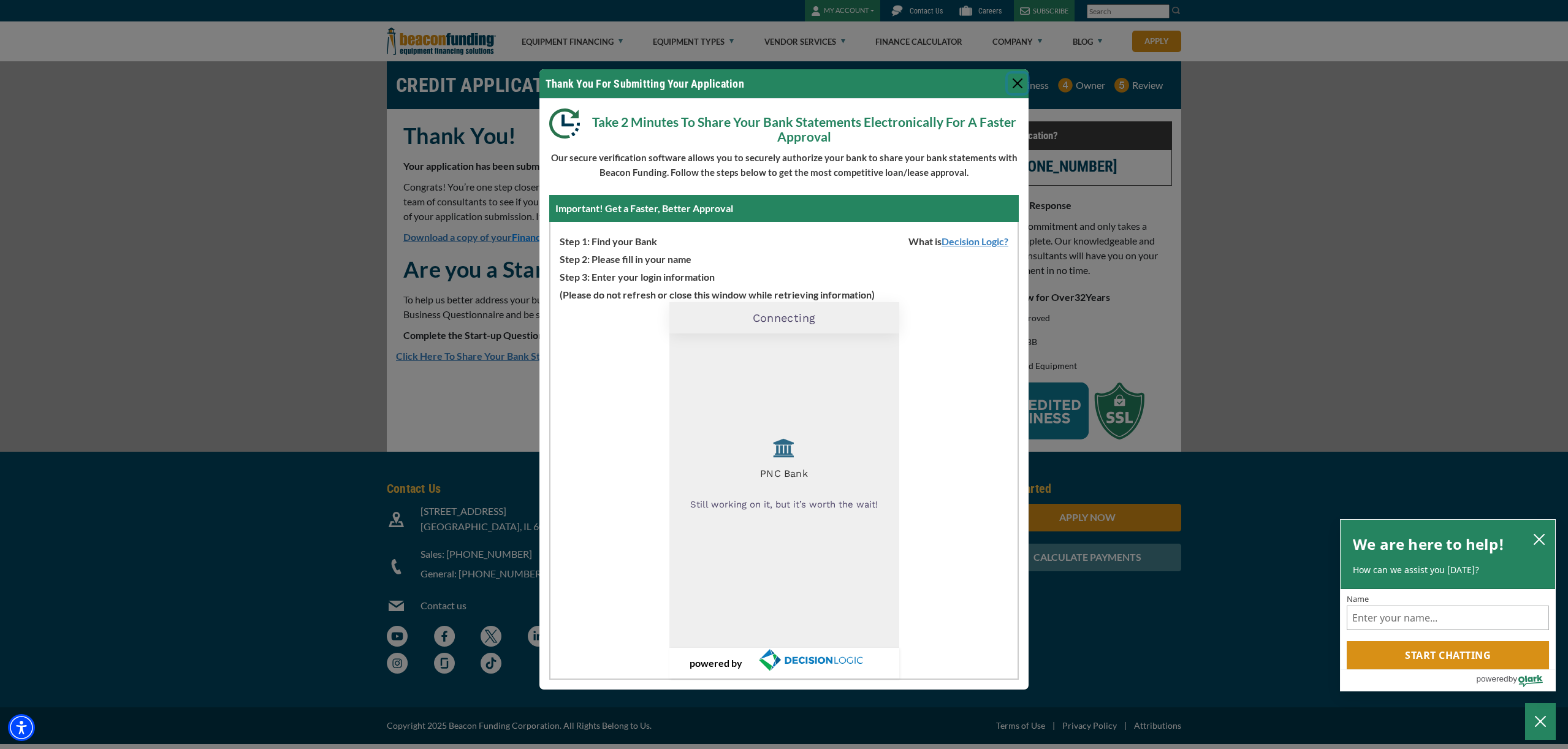
click at [1539, 544] on icon "close chatbox" at bounding box center [1539, 539] width 12 height 12
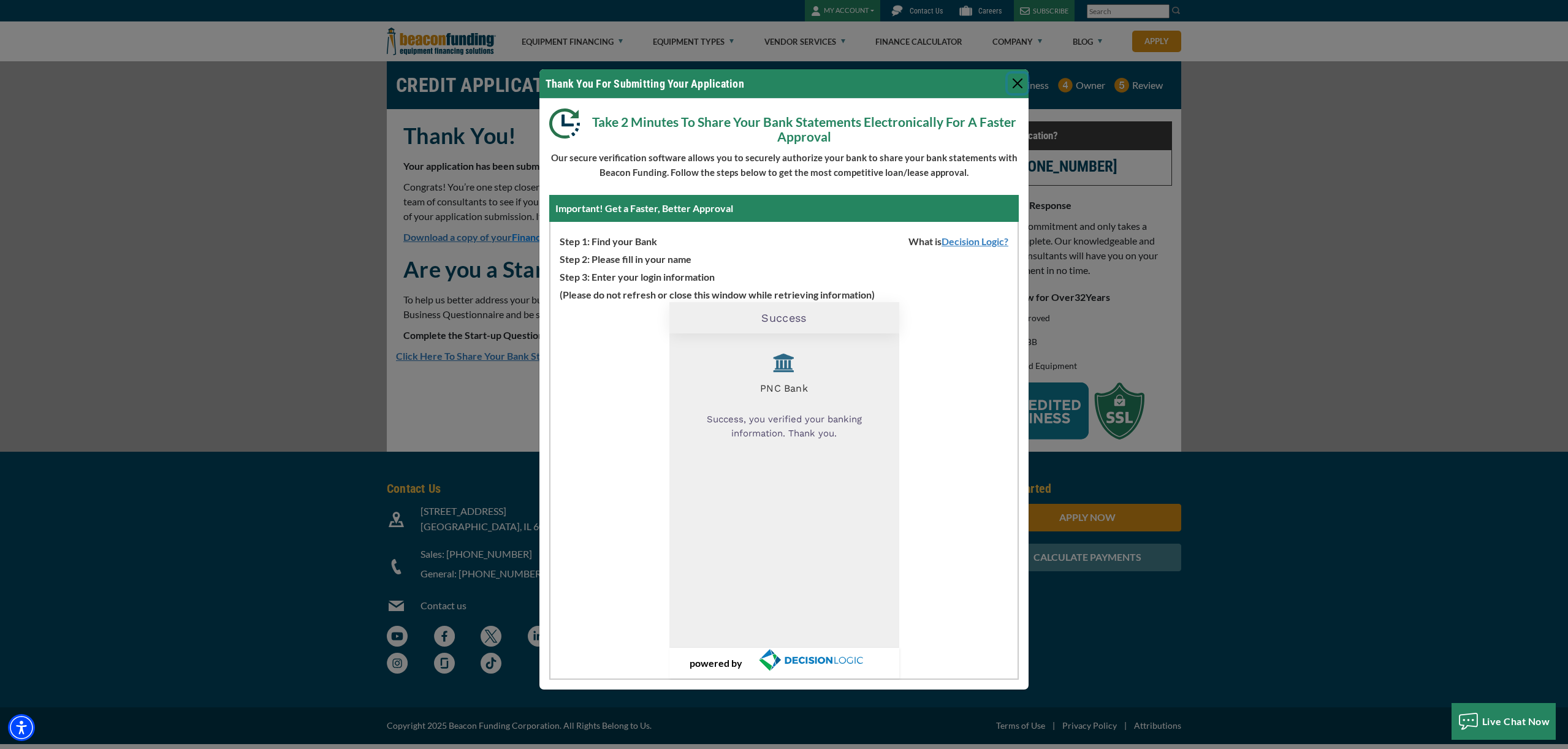
click at [1015, 80] on button "Close" at bounding box center [1017, 83] width 19 height 19
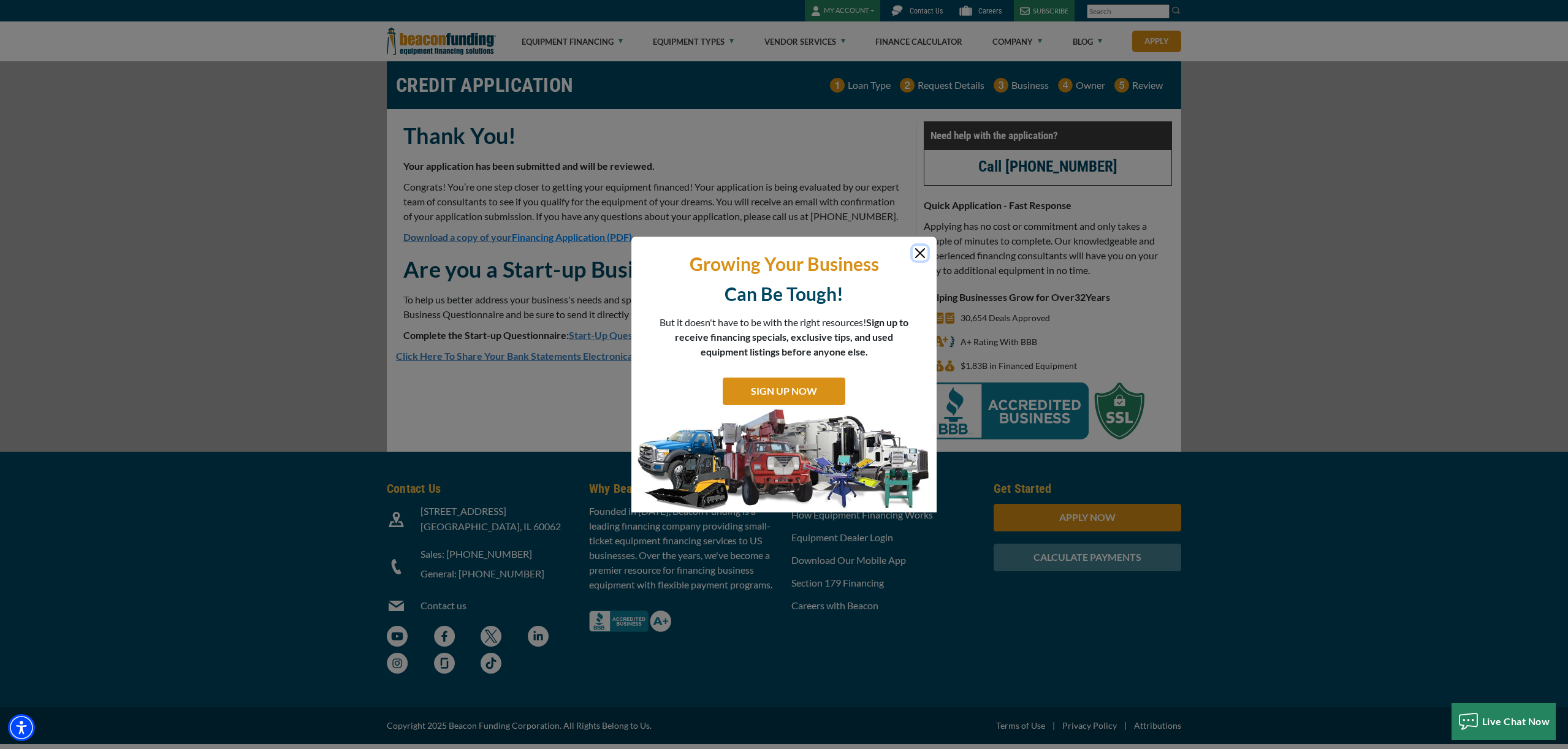
click at [922, 254] on button "Close" at bounding box center [920, 253] width 15 height 15
